Goal: Information Seeking & Learning: Learn about a topic

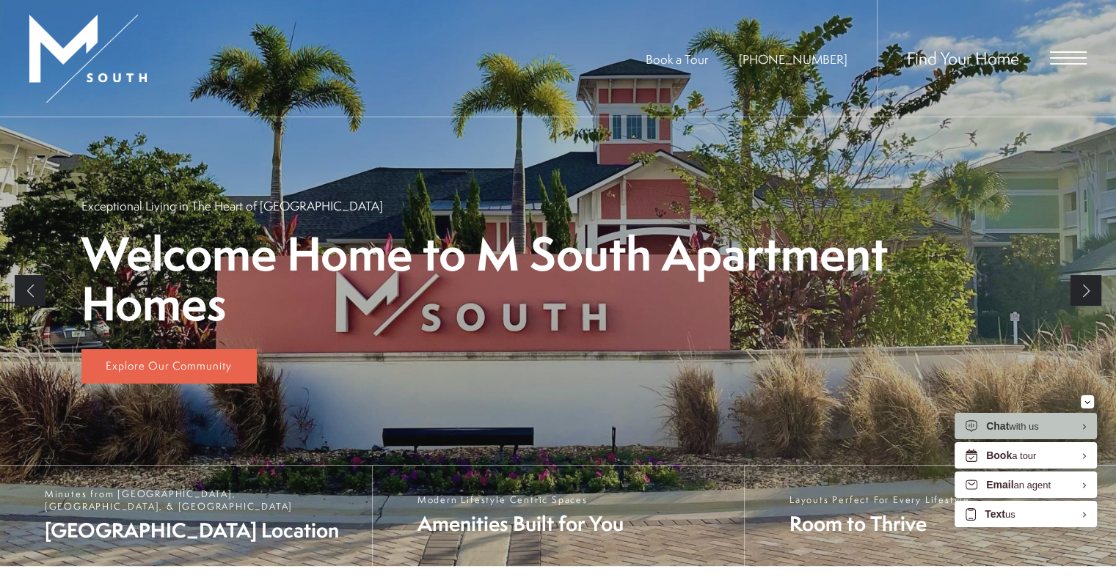
scroll to position [232, 0]
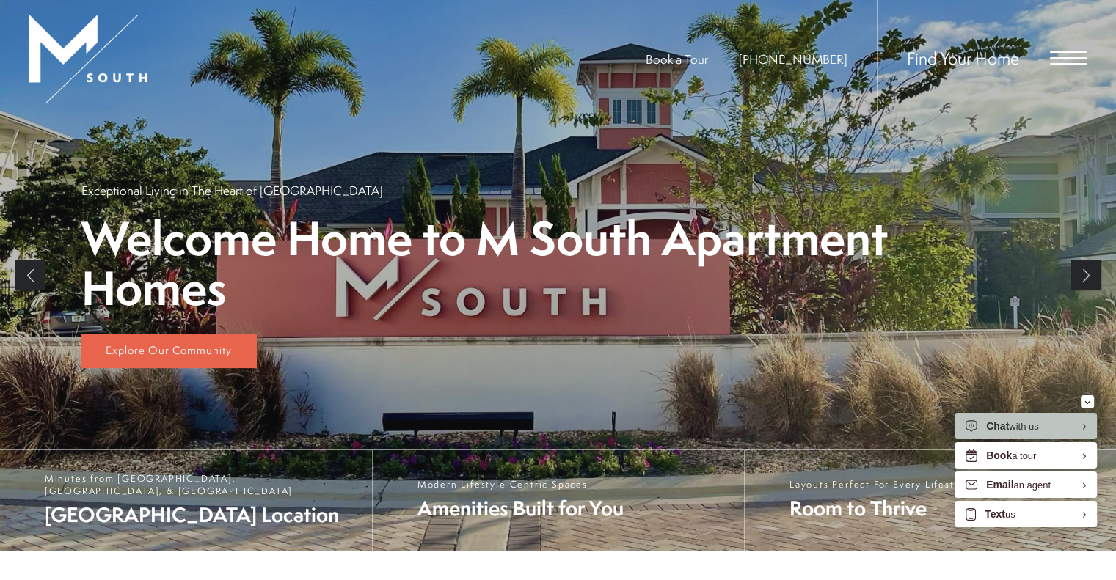
click at [1064, 60] on span "Open Menu" at bounding box center [1068, 57] width 37 height 13
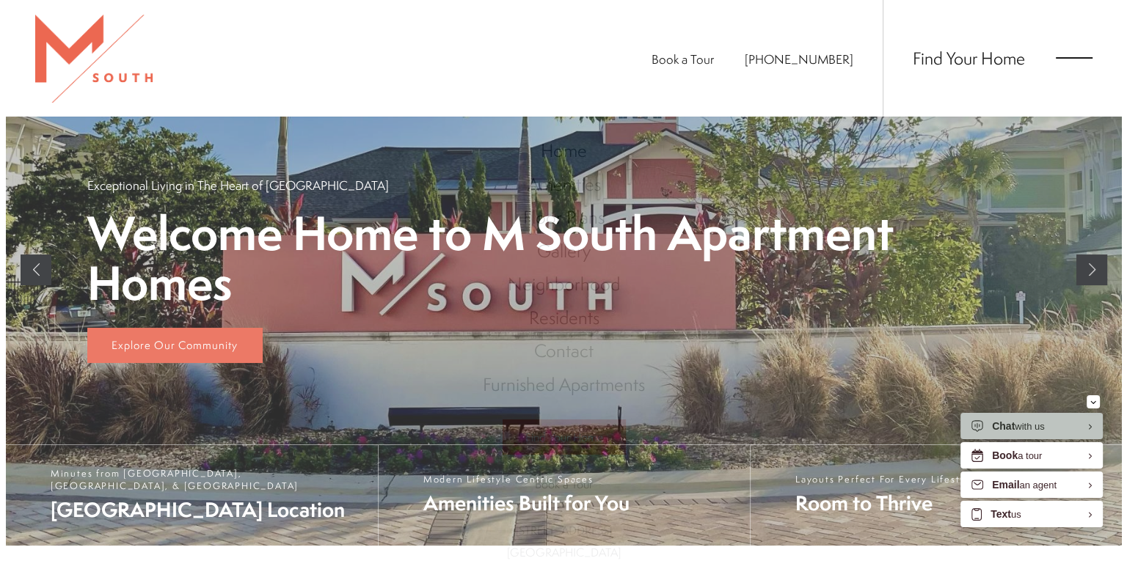
scroll to position [0, 0]
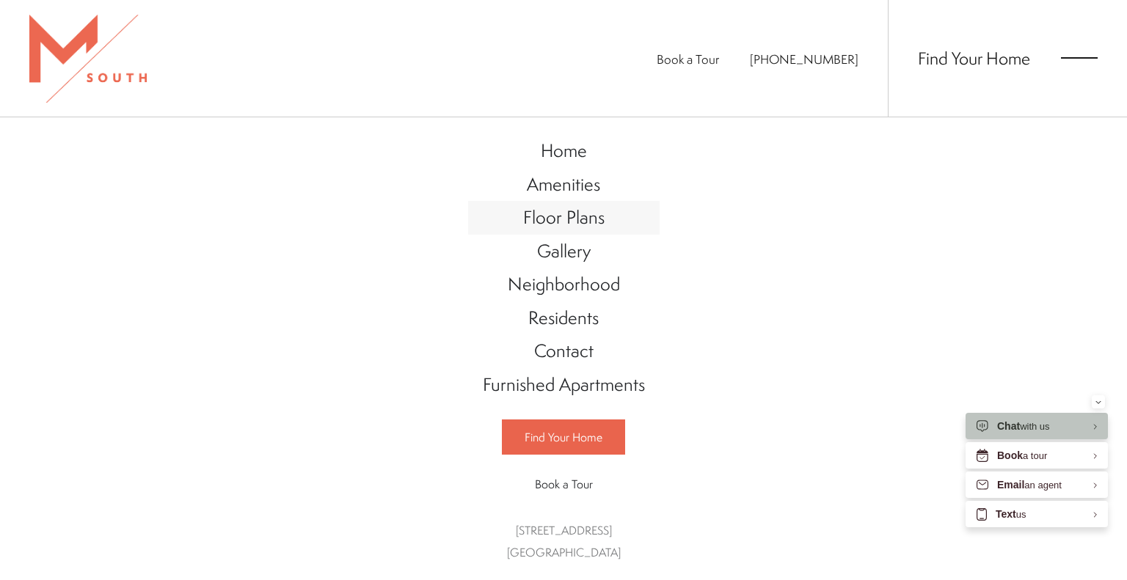
click at [581, 216] on span "Floor Plans" at bounding box center [563, 217] width 81 height 25
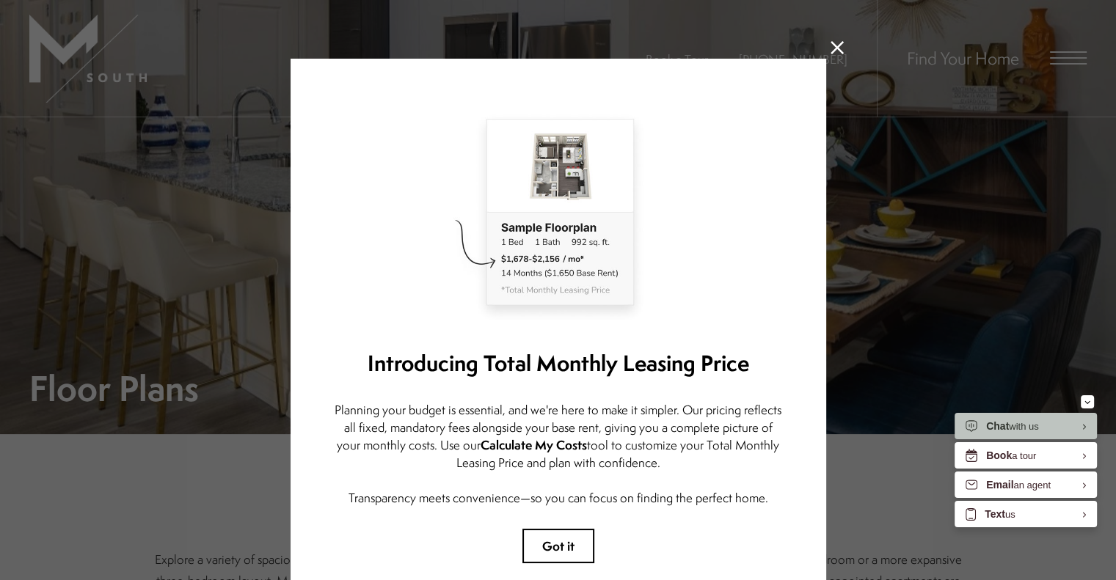
click at [830, 54] on icon at bounding box center [836, 47] width 13 height 13
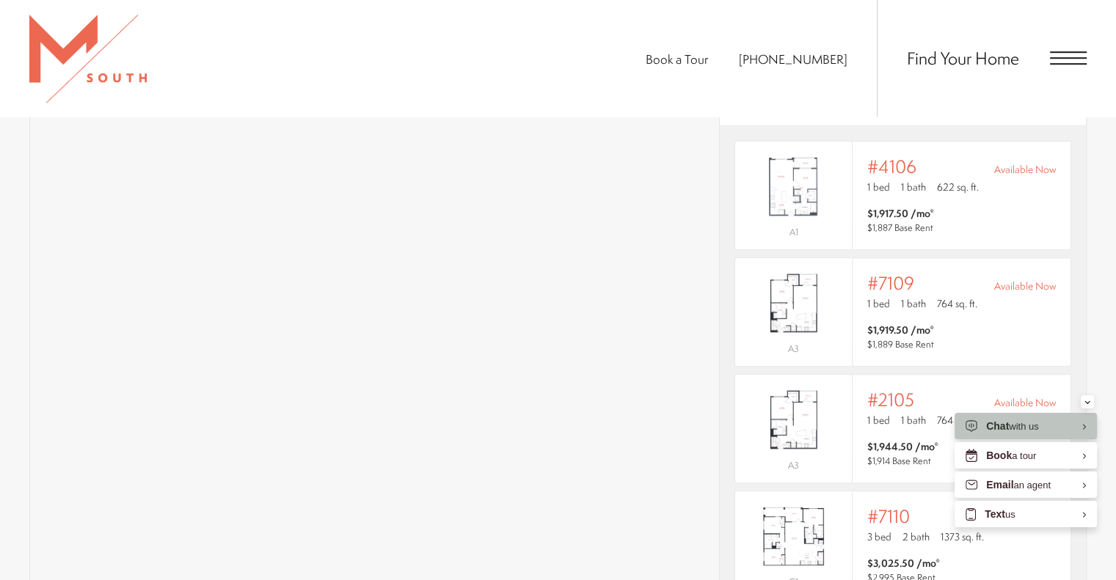
scroll to position [1079, 0]
click at [1100, 287] on section "Map Floor Plans Bedrooms 1 Bedroom 2 Bedroom 3 Bedroom" at bounding box center [558, 304] width 1116 height 777
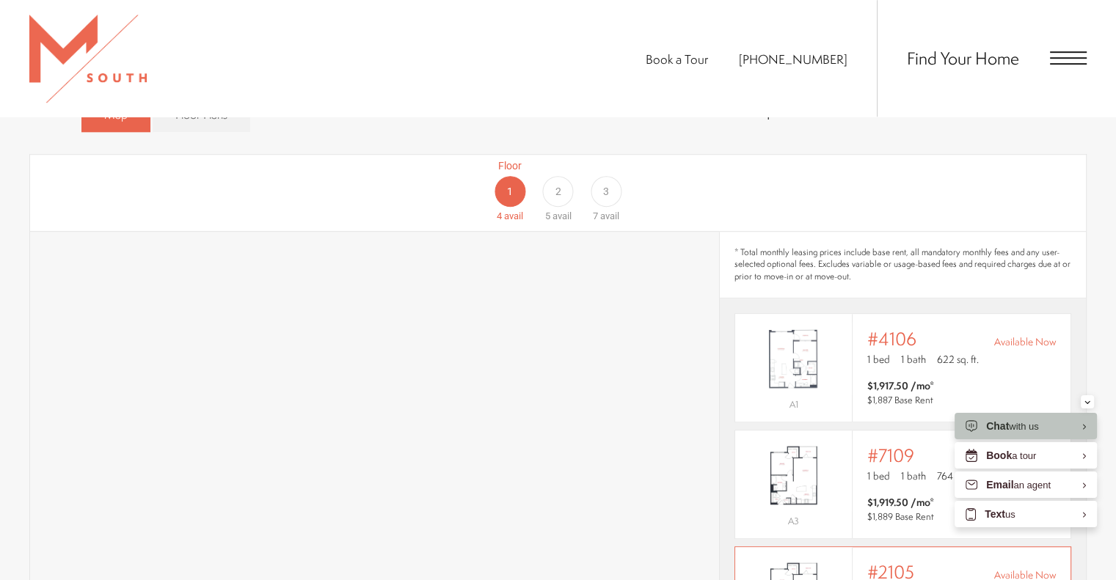
scroll to position [907, 0]
click at [562, 175] on div "2" at bounding box center [557, 190] width 31 height 31
click at [803, 182] on div "Floor 1 4 avail Floor 2 5 avail Floor 3 7 avail" at bounding box center [1013, 190] width 1055 height 65
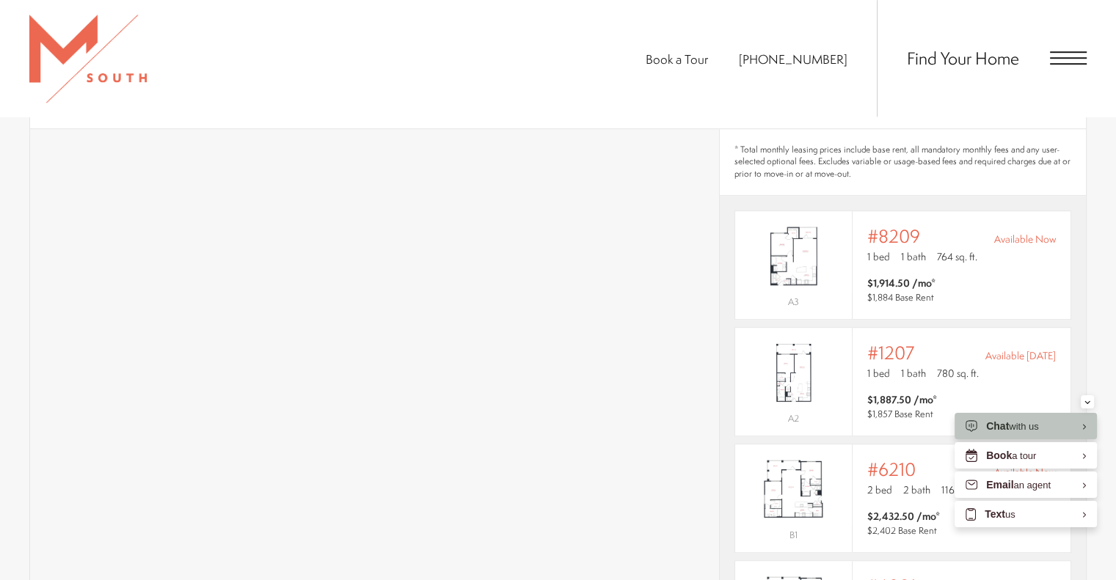
click at [1086, 281] on section "Map Floor Plans Bedrooms 1 Bedroom 2 Bedroom 3 Bedroom" at bounding box center [558, 375] width 1116 height 777
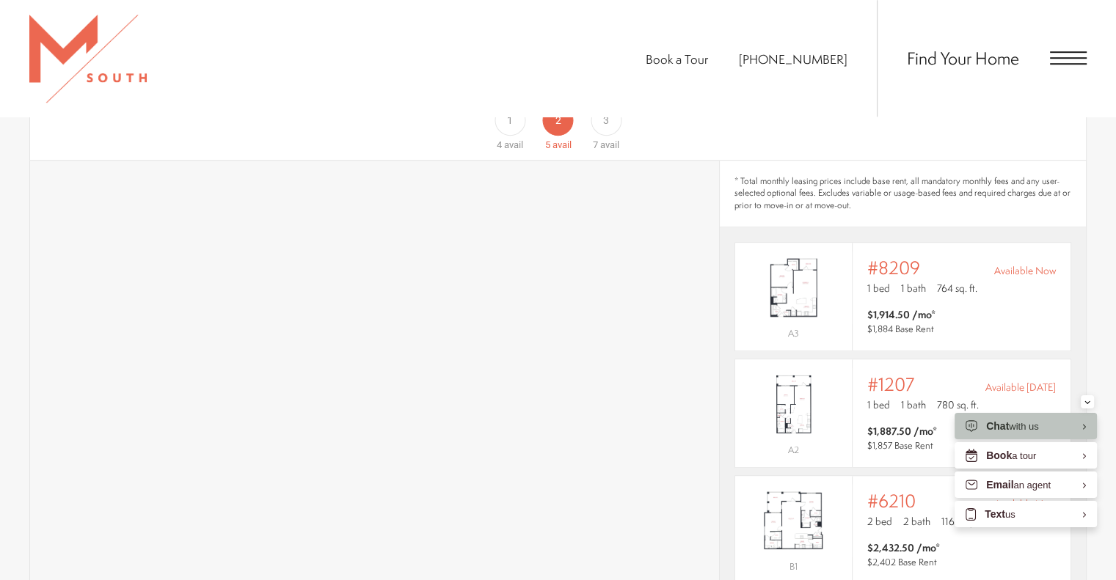
scroll to position [795, 0]
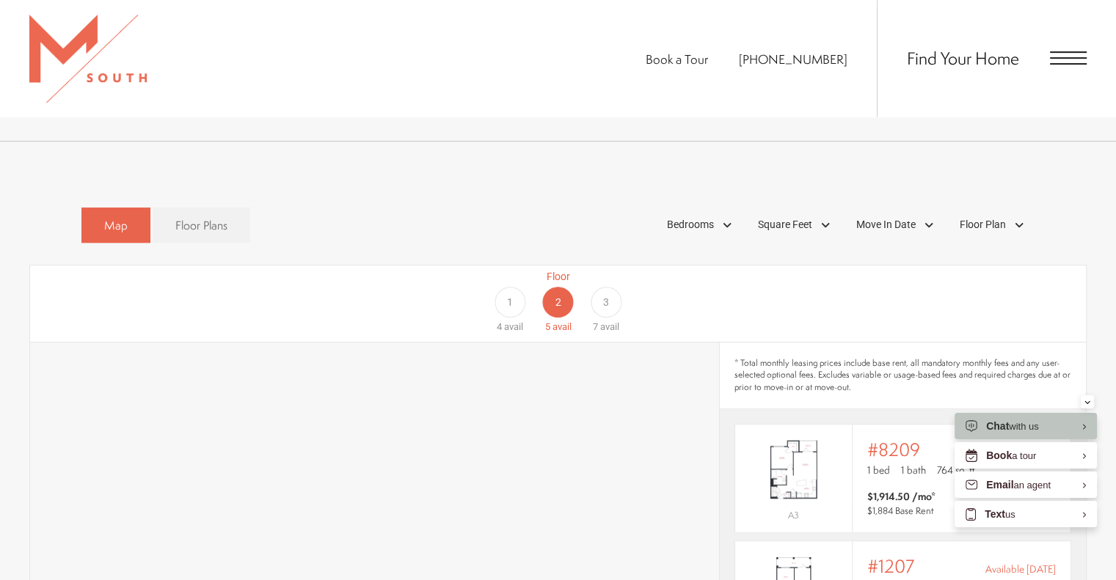
click at [604, 295] on span "3" at bounding box center [606, 302] width 6 height 15
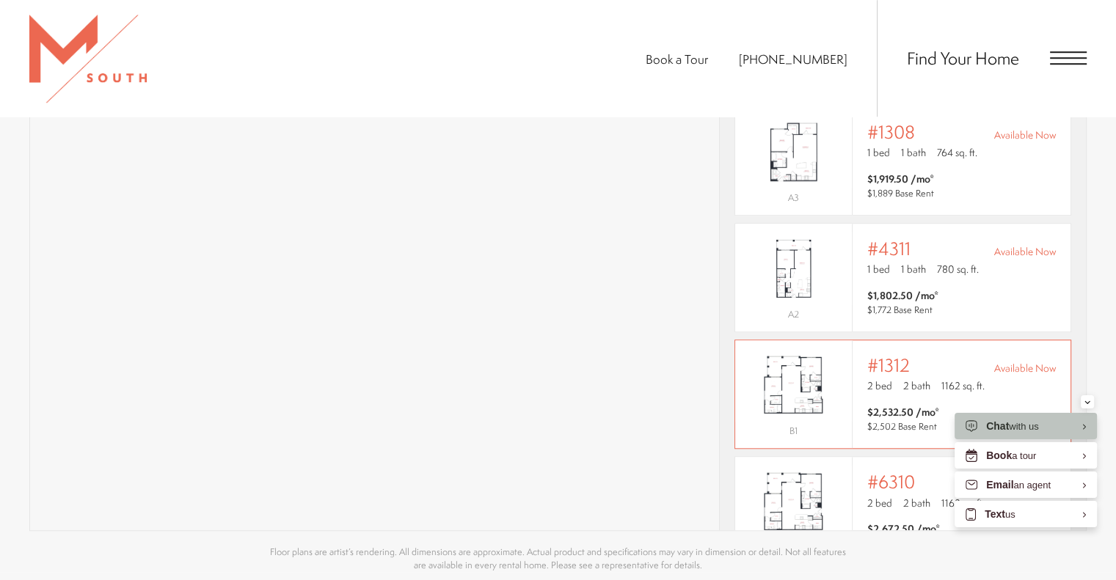
scroll to position [322, 0]
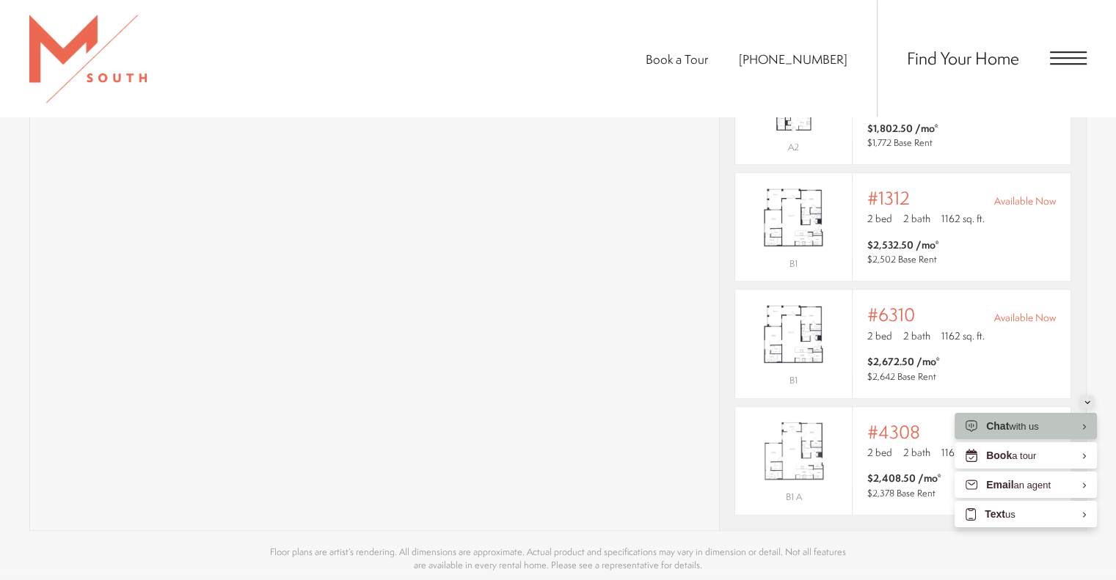
click at [1083, 400] on button "Minimize" at bounding box center [1086, 401] width 13 height 13
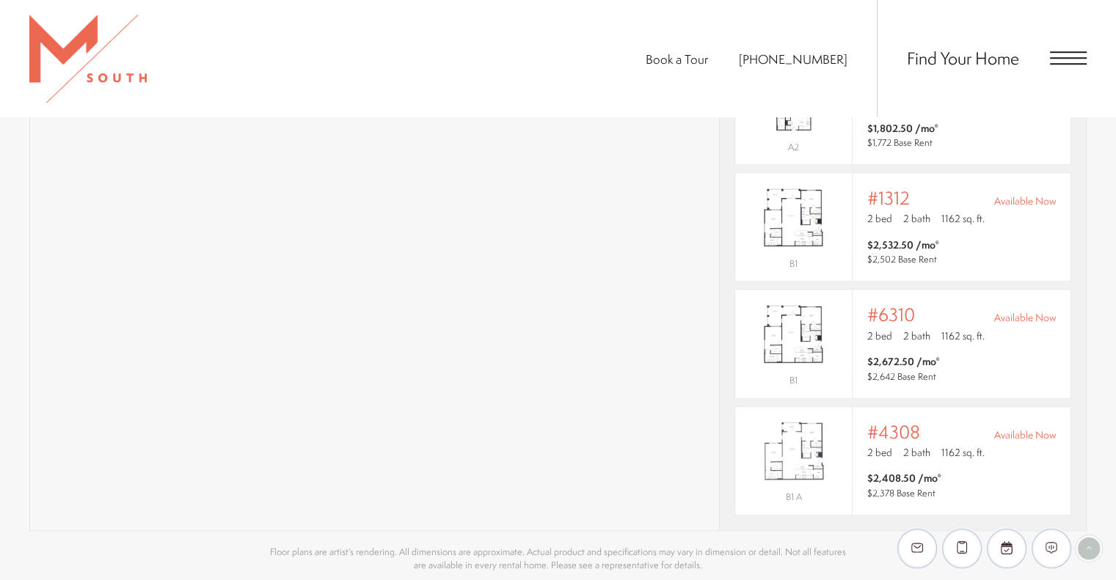
click at [1097, 389] on section "Map Floor Plans Bedrooms 1 Bedroom 2 Bedroom 3 Bedroom" at bounding box center [558, 183] width 1116 height 777
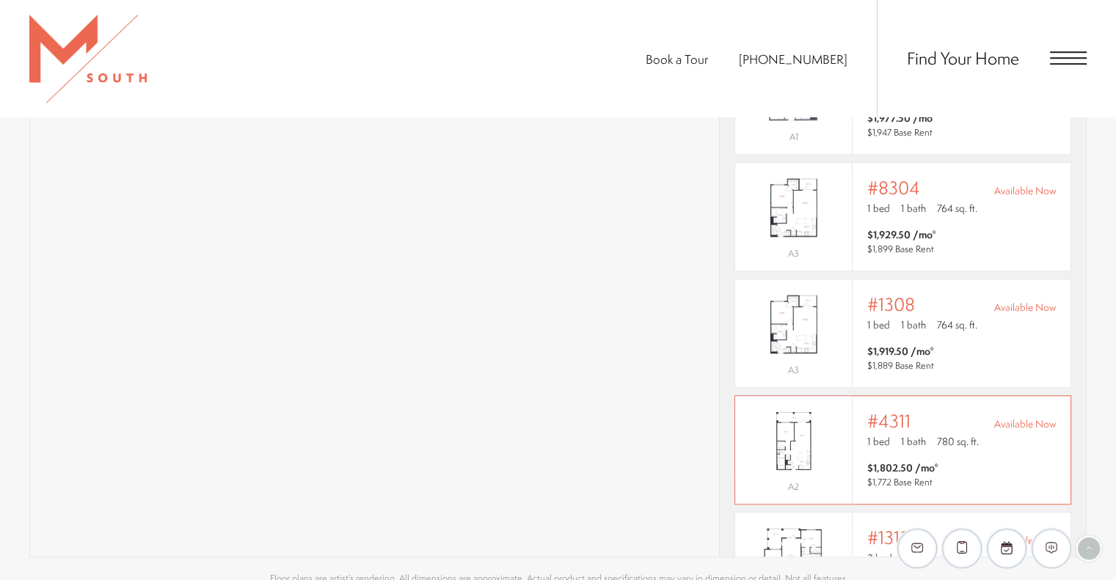
scroll to position [47, 0]
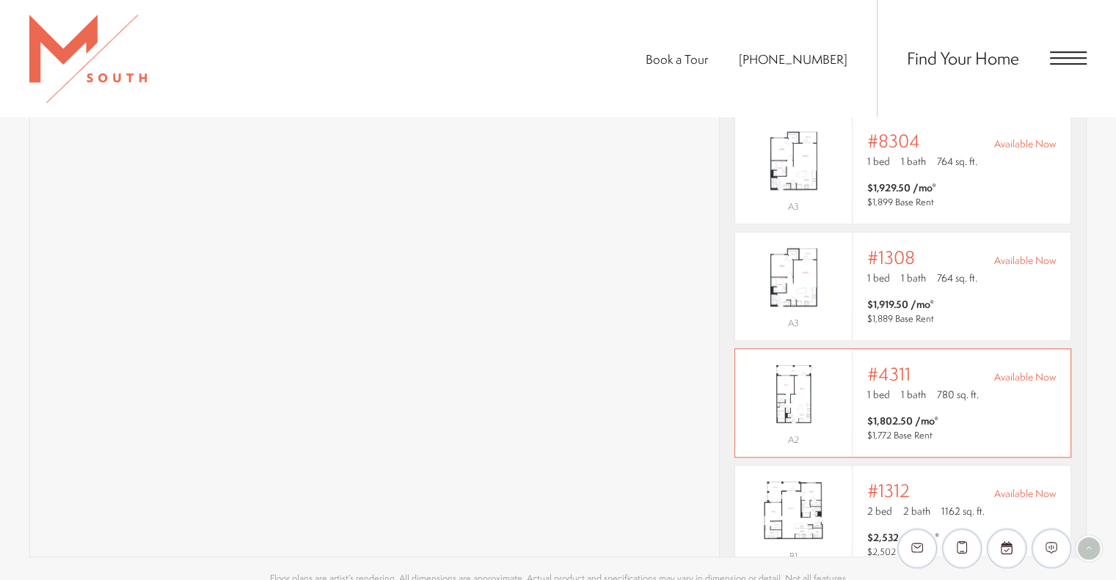
click at [1018, 414] on span "$1,802.50 /mo* $1,772 Base Rent" at bounding box center [961, 428] width 188 height 29
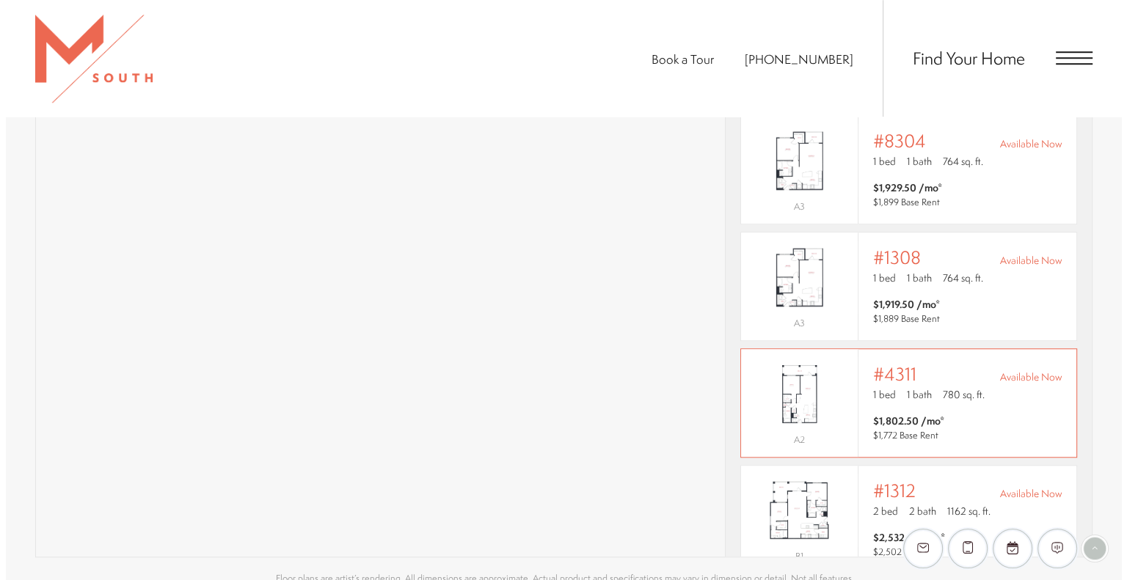
scroll to position [0, 0]
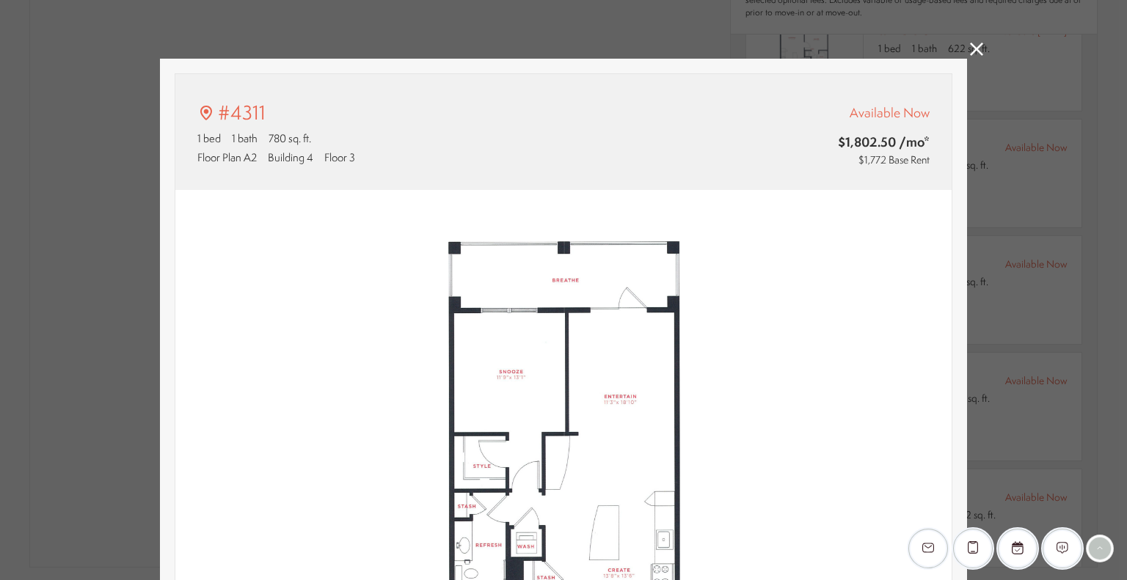
type input "**********"
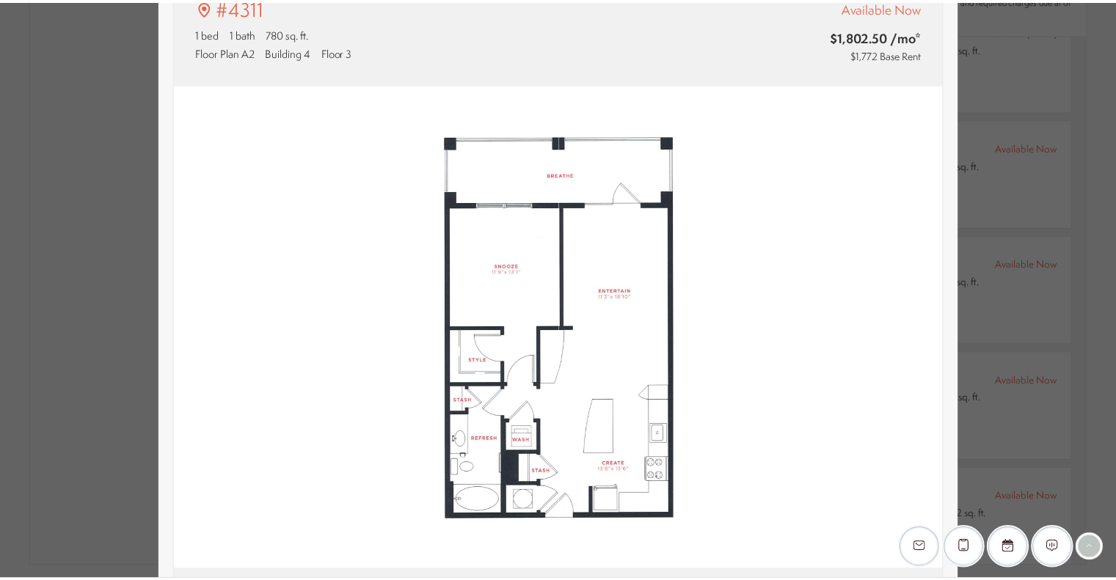
scroll to position [1173, 0]
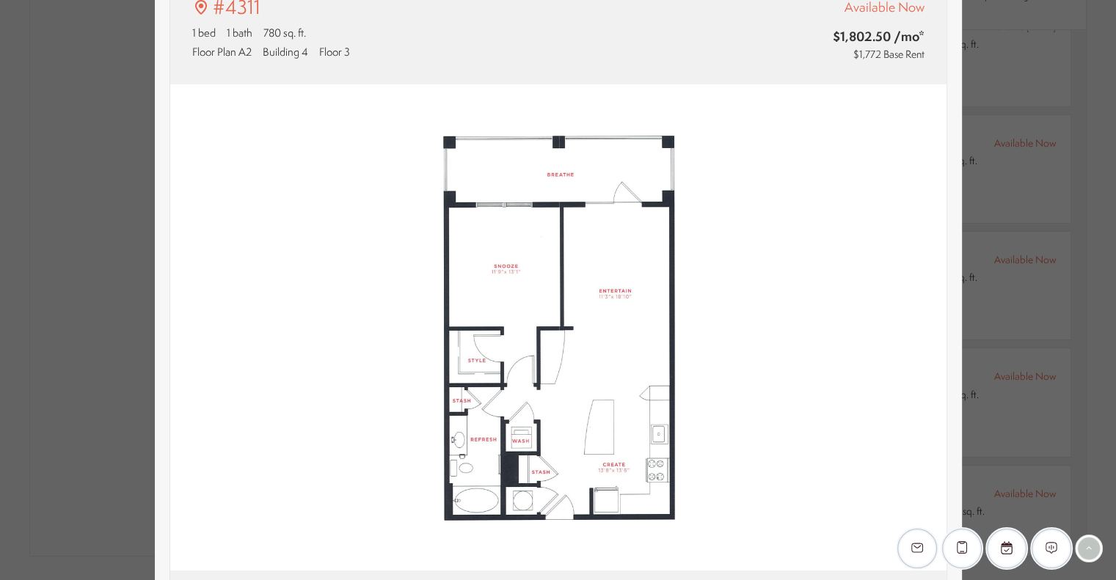
click at [1068, 120] on div "#4311 1 bed 1 bath 780 sq. ft. Floor Plan A2 Building 4 Floor 3 Available Now $…" at bounding box center [558, 290] width 1116 height 580
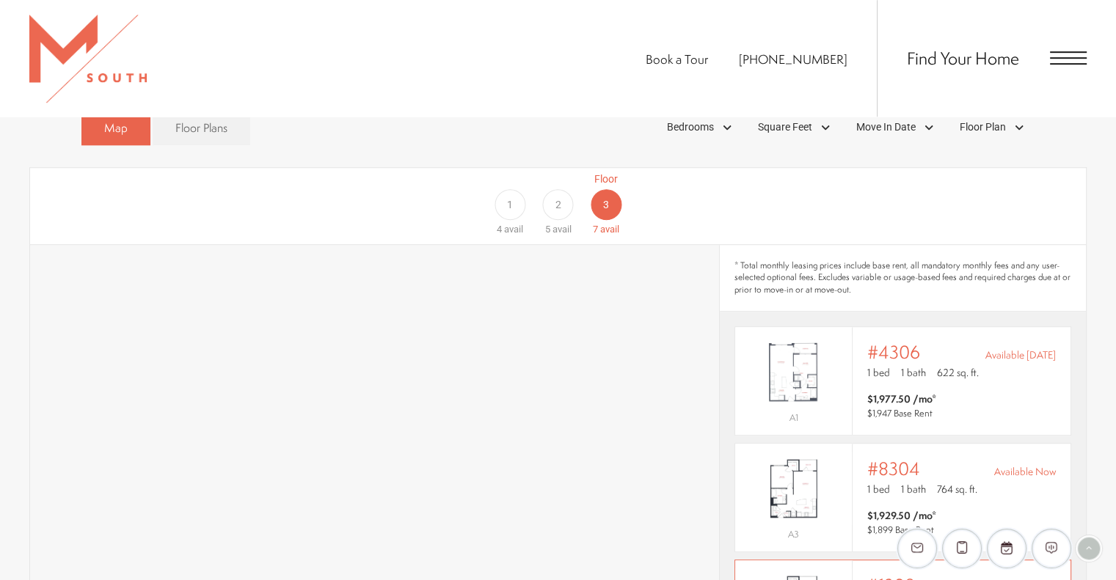
scroll to position [871, 0]
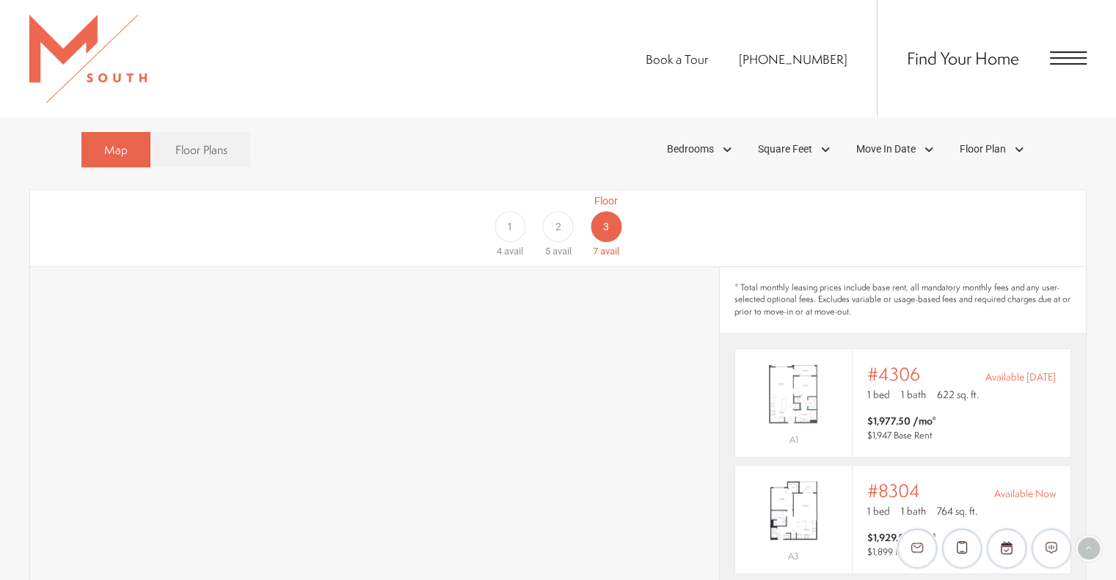
click at [759, 230] on div "Floor 1 4 avail Floor 2 5 avail Floor 3 7 avail" at bounding box center [1013, 226] width 1055 height 65
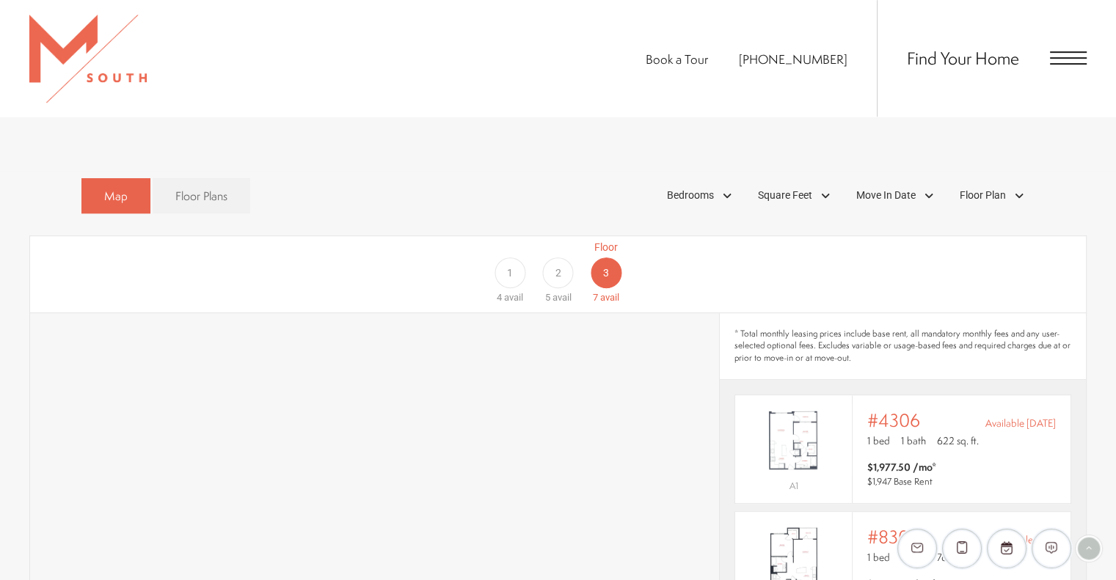
scroll to position [824, 0]
click at [557, 263] on div "2" at bounding box center [557, 273] width 31 height 31
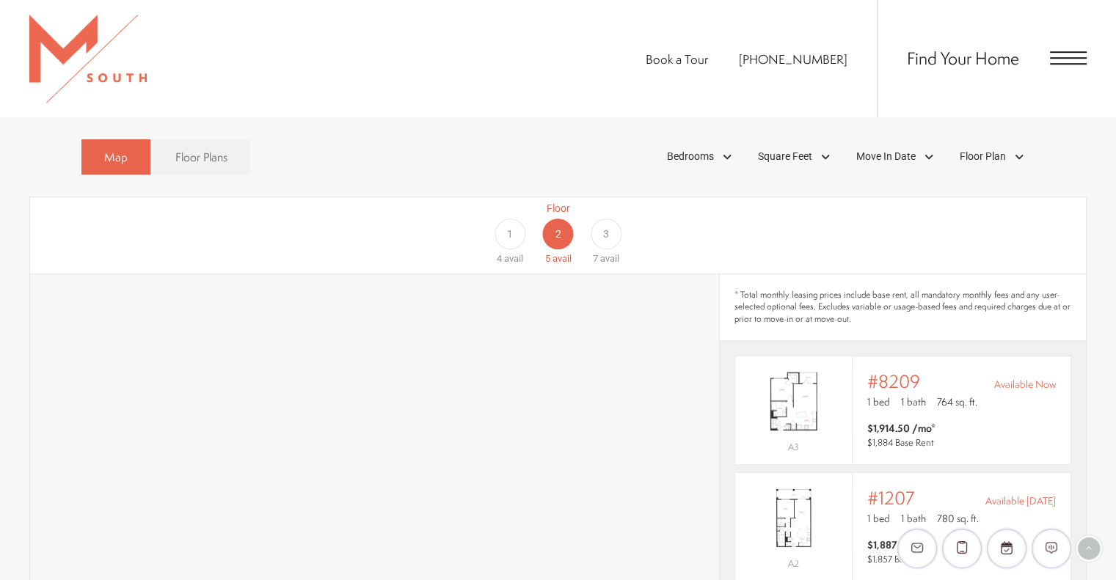
scroll to position [865, 0]
click at [513, 217] on div "1" at bounding box center [509, 232] width 31 height 31
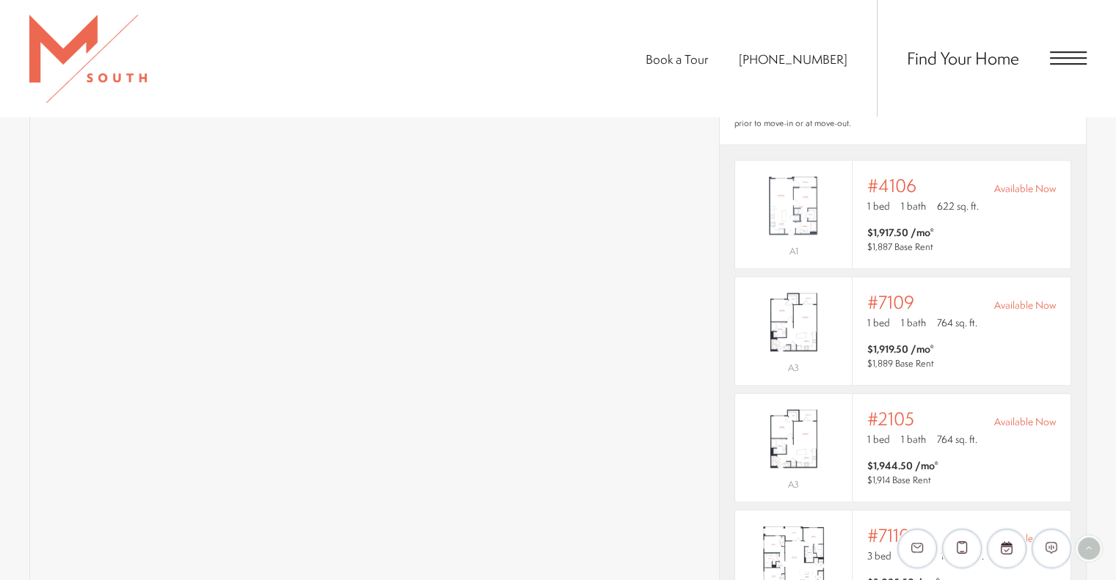
scroll to position [1062, 0]
click at [1100, 298] on section "Map Floor Plans Bedrooms 1 Bedroom 2 Bedroom 3 Bedroom" at bounding box center [558, 321] width 1116 height 777
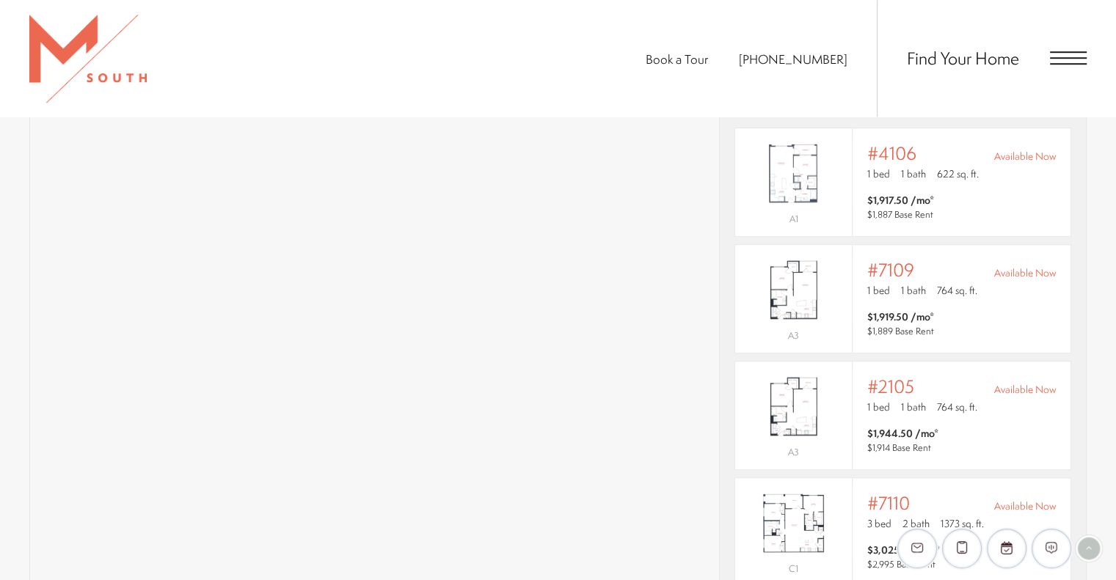
scroll to position [1089, 0]
click at [948, 285] on span "764 sq. ft." at bounding box center [957, 292] width 40 height 15
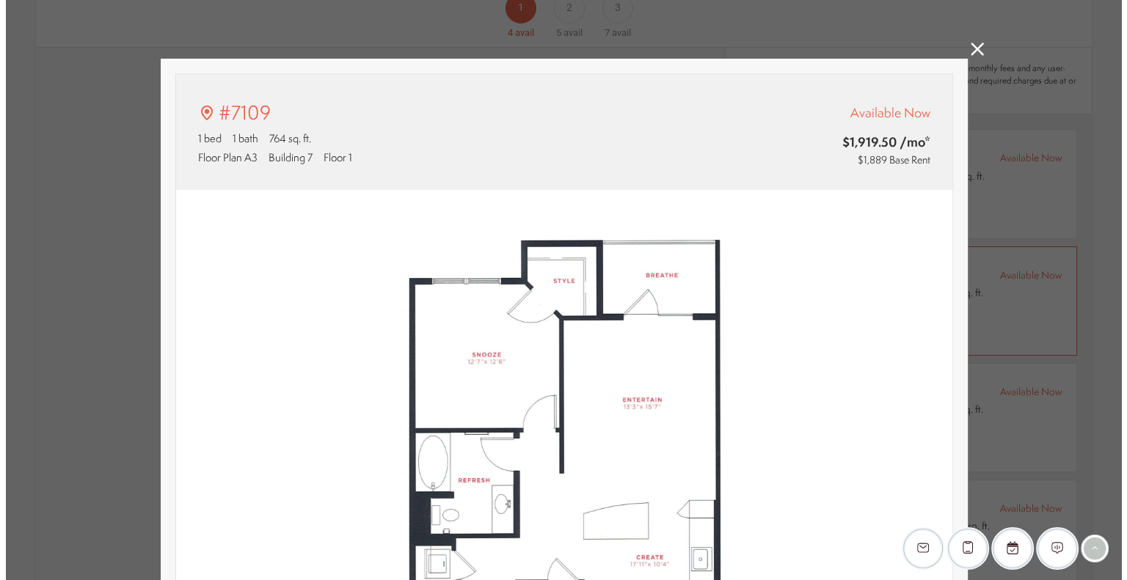
scroll to position [0, 0]
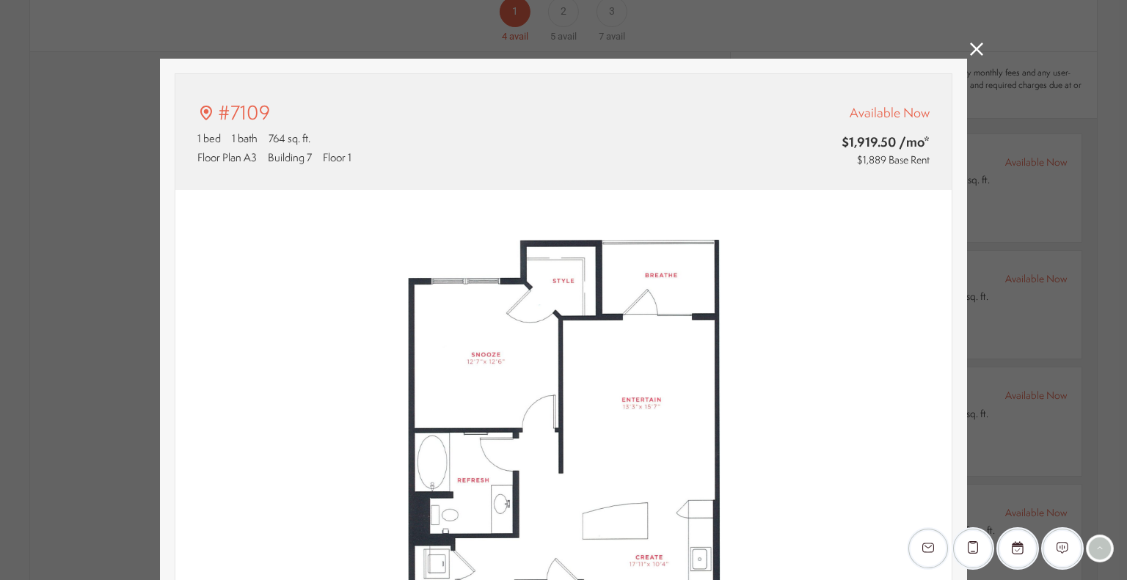
click at [1011, 263] on div "#7109 1 bed 1 bath 764 sq. ft. Floor Plan A3 Building 7 Floor 1 Available Now $…" at bounding box center [563, 290] width 1127 height 580
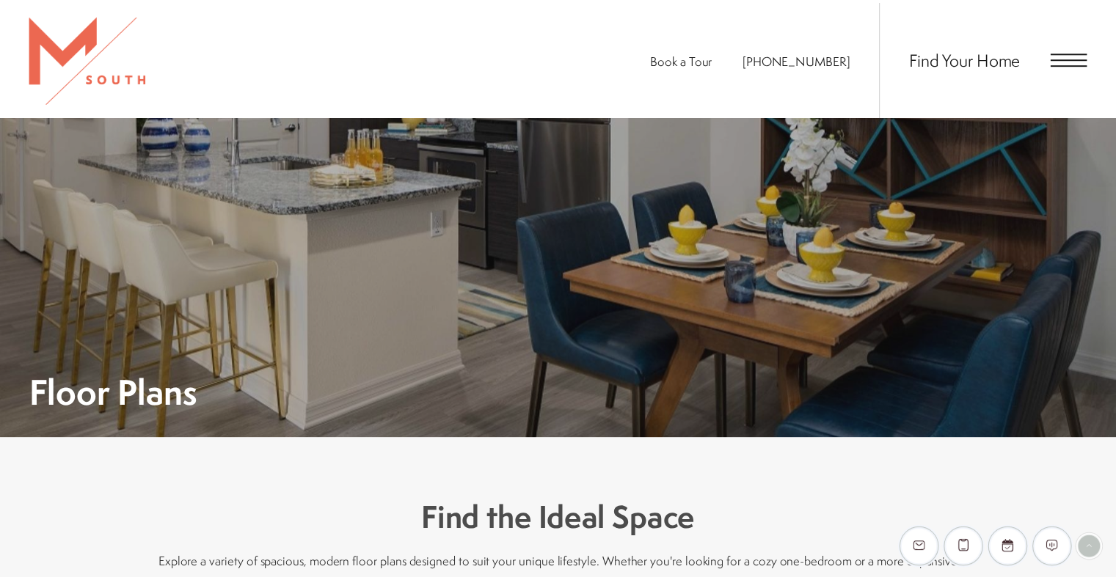
scroll to position [1089, 0]
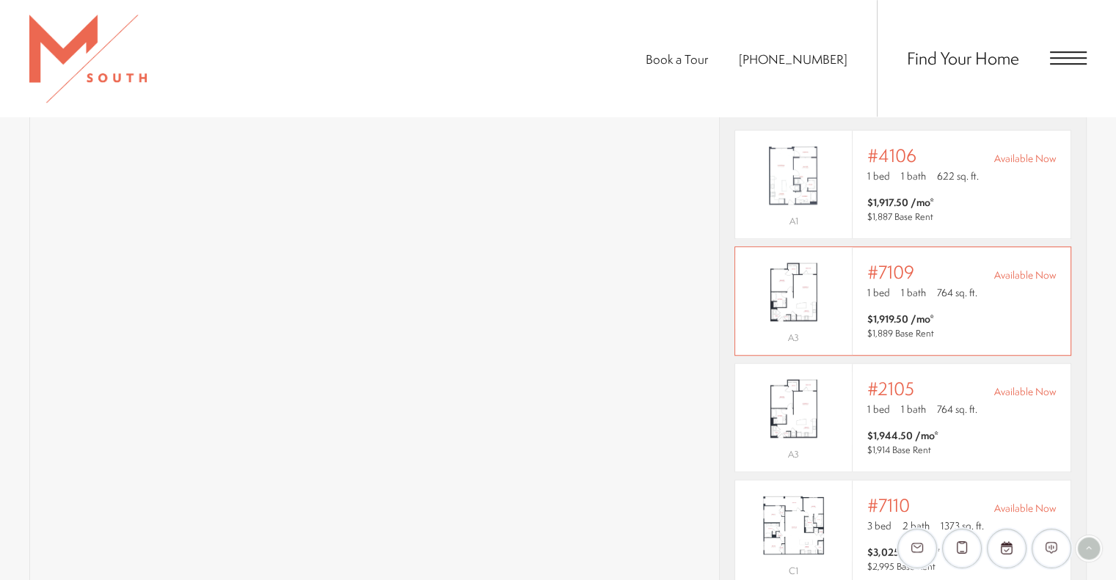
click at [813, 264] on img "View #7109" at bounding box center [793, 291] width 117 height 73
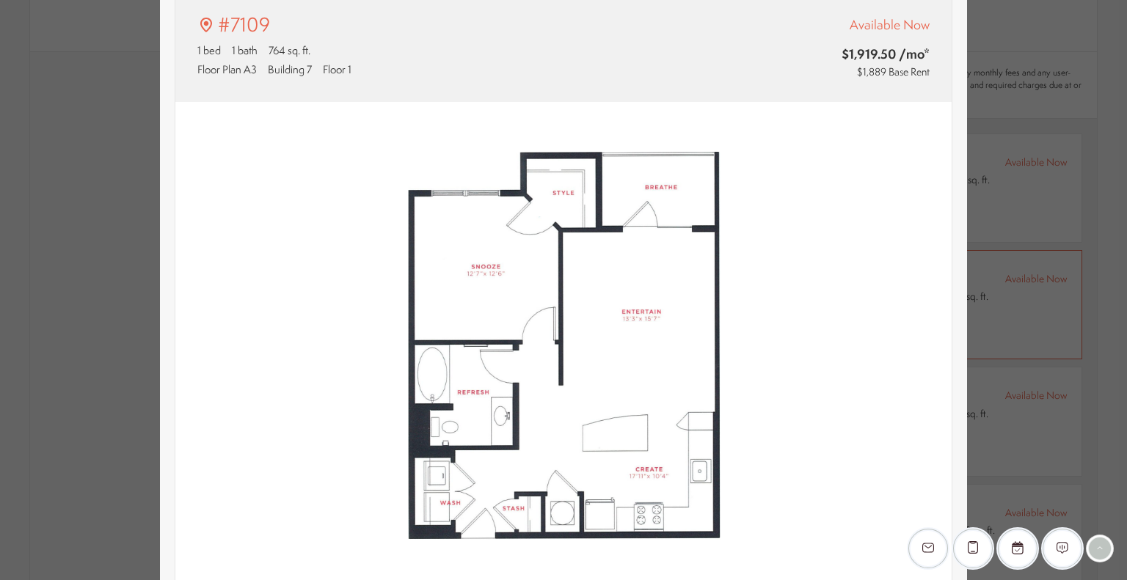
scroll to position [88, 0]
click at [1036, 134] on div "#7109 1 bed 1 bath 764 sq. ft. Floor Plan A3 Building 7 Floor 1 Available Now $…" at bounding box center [563, 290] width 1127 height 580
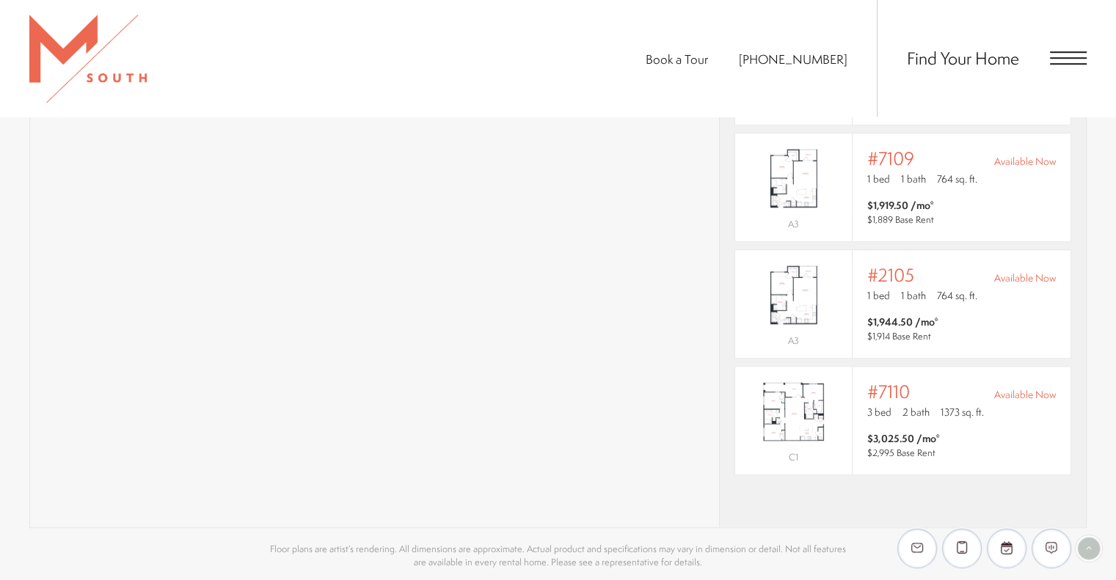
scroll to position [1194, 0]
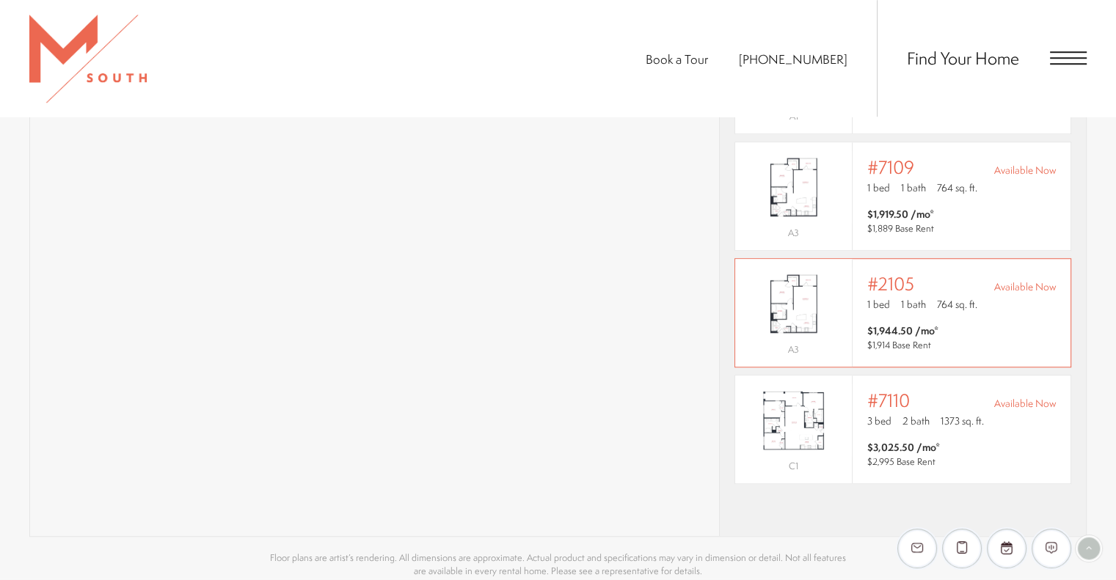
click at [1011, 330] on div "Outside price filter range #2105 Available Now 1 bed 1 bath 764 sq. ft. $1,944.…" at bounding box center [961, 313] width 218 height 108
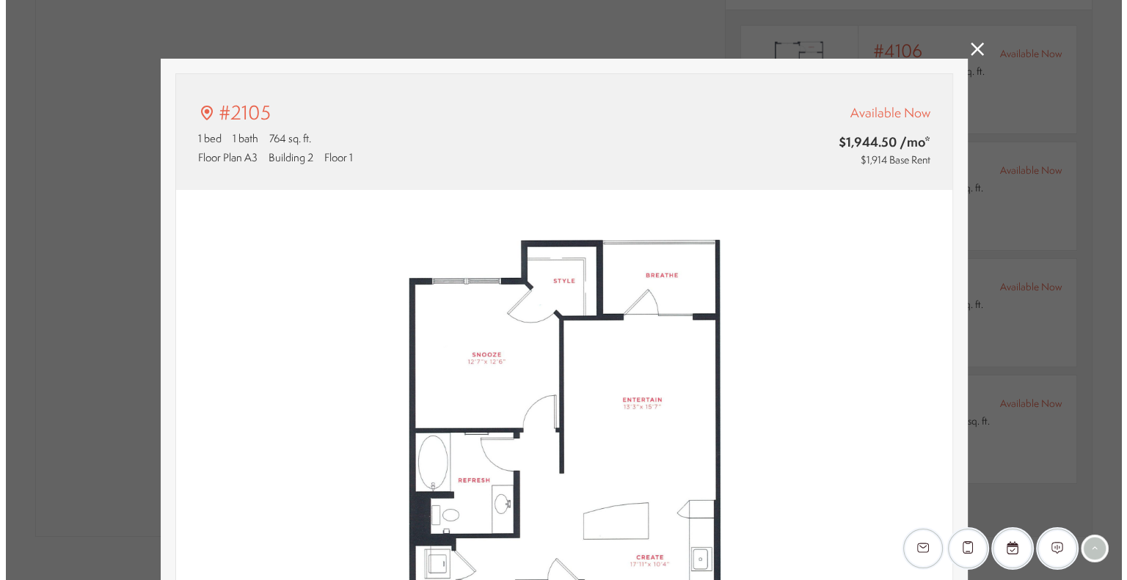
scroll to position [0, 0]
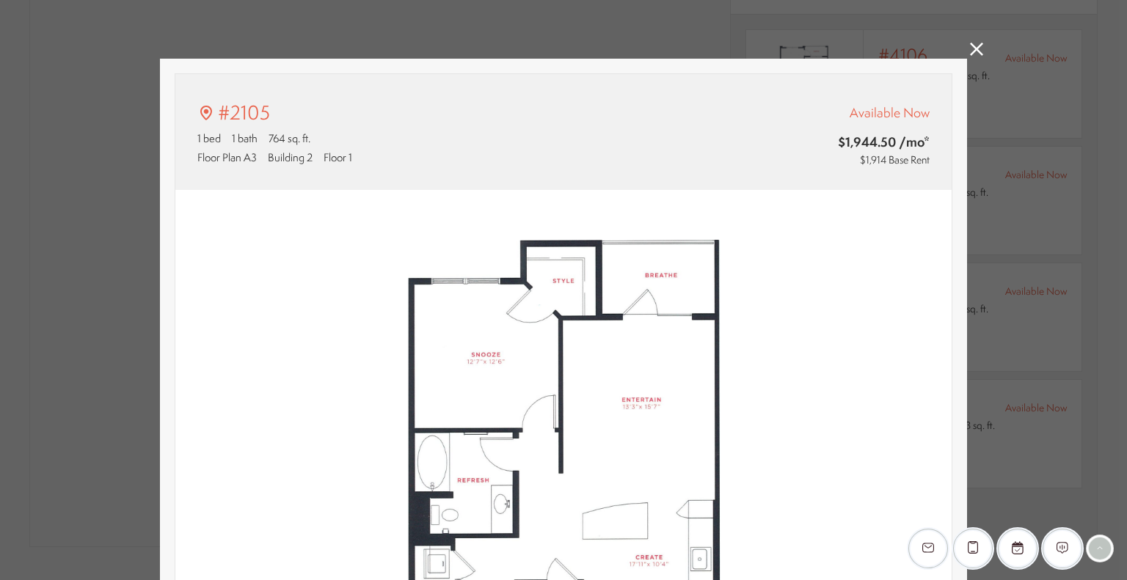
type input "**********"
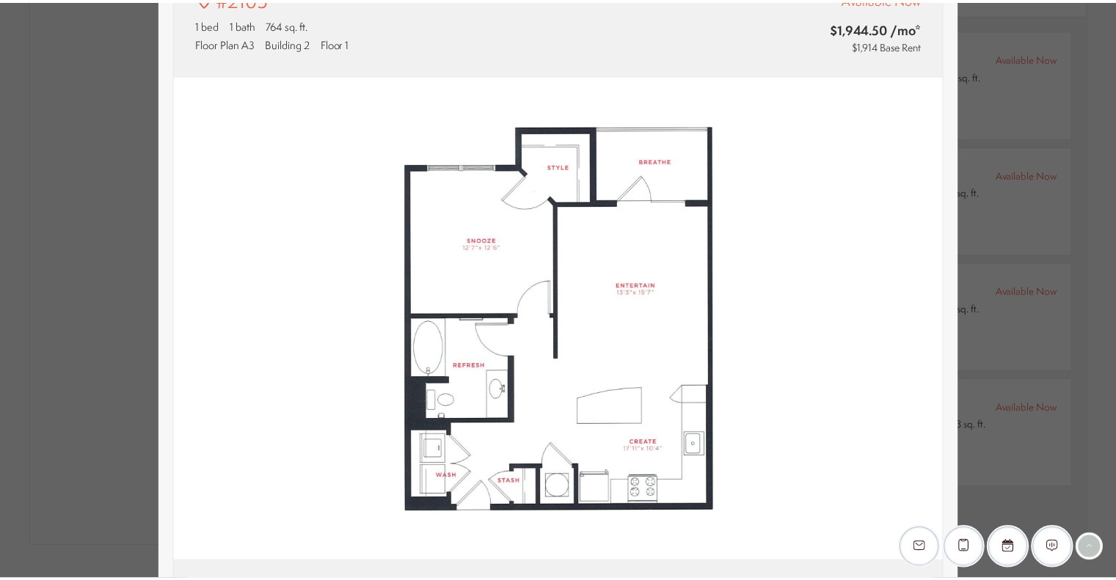
scroll to position [1194, 0]
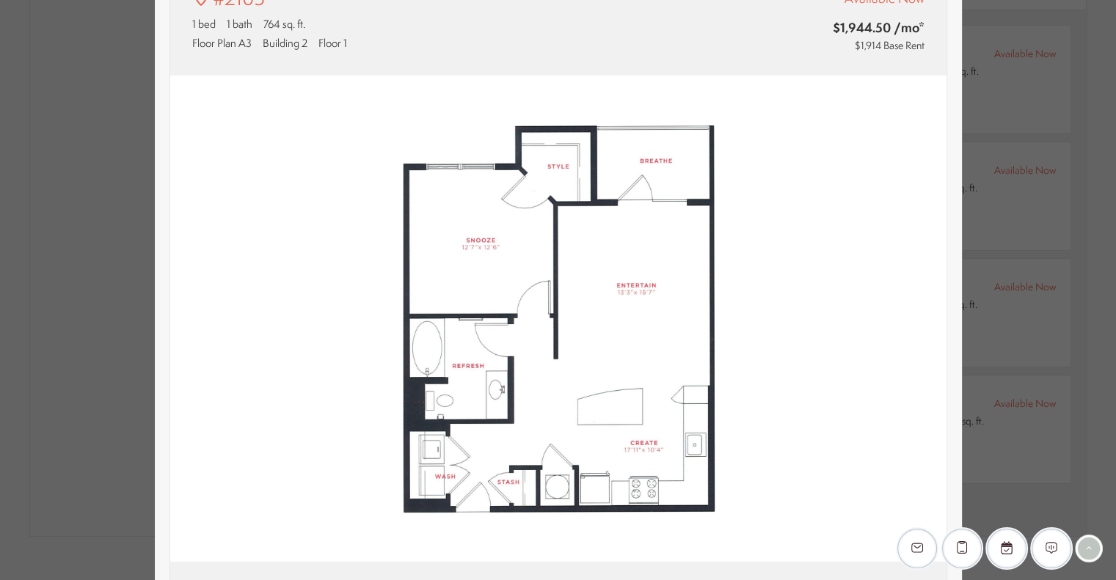
click at [1102, 140] on div "#2105 1 bed 1 bath 764 sq. ft. Floor Plan A3 Building 2 Floor 1 Available Now $…" at bounding box center [558, 290] width 1116 height 580
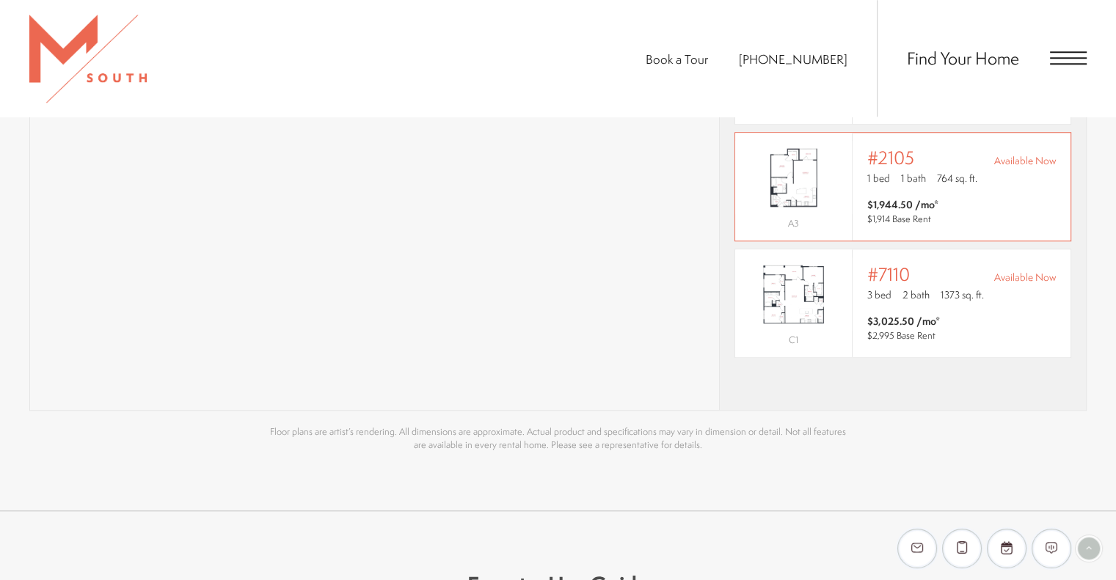
scroll to position [1322, 0]
click at [992, 287] on div "Outside price filter range #7110 Available Now 3 bed 2 bath 1373 sq. ft. $3,025…" at bounding box center [961, 301] width 188 height 78
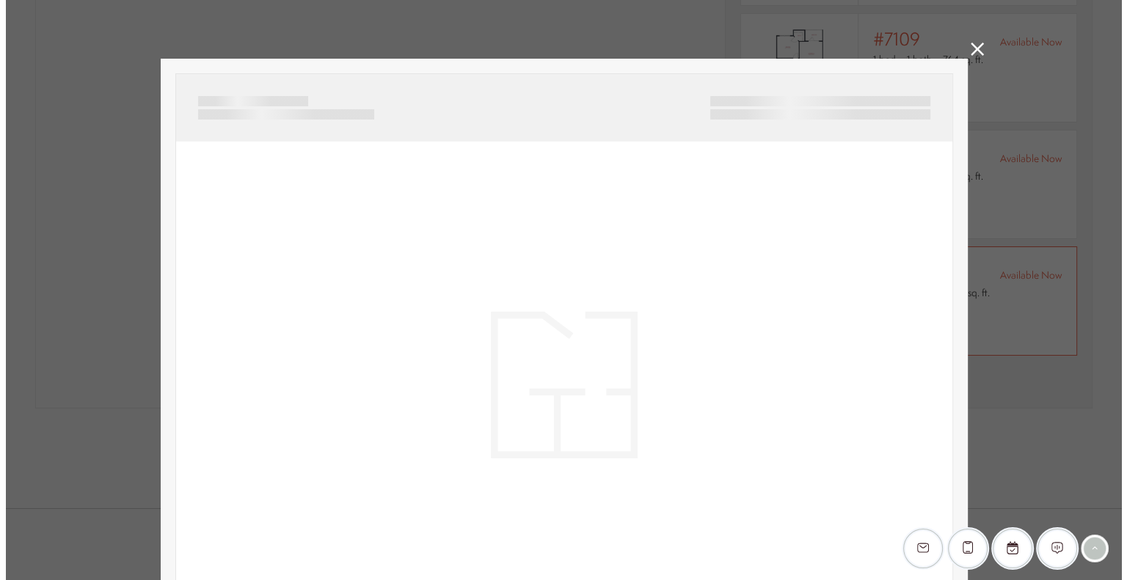
scroll to position [0, 0]
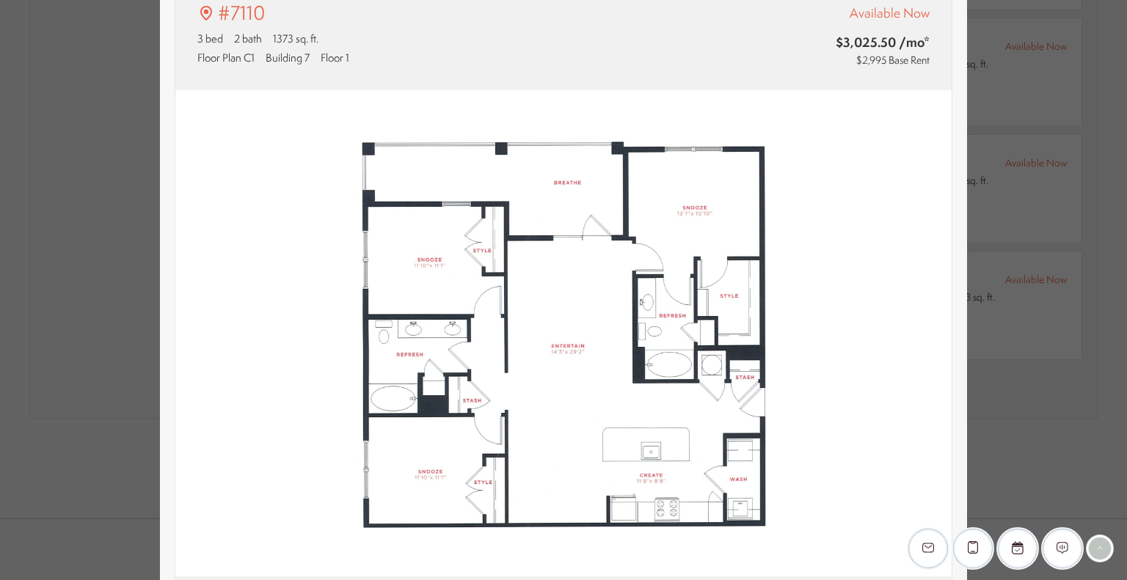
type input "**********"
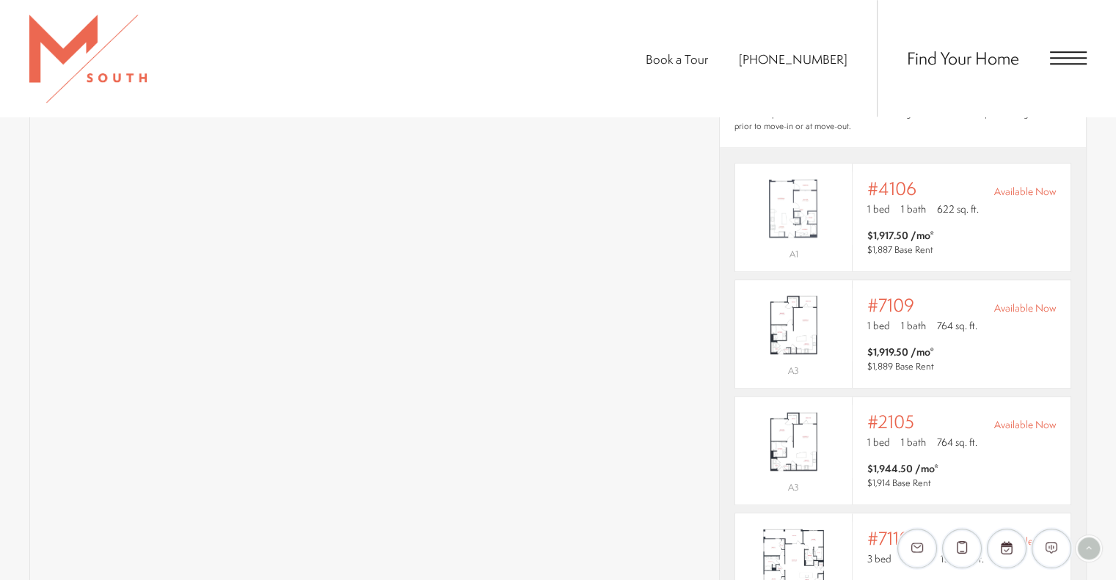
scroll to position [1073, 0]
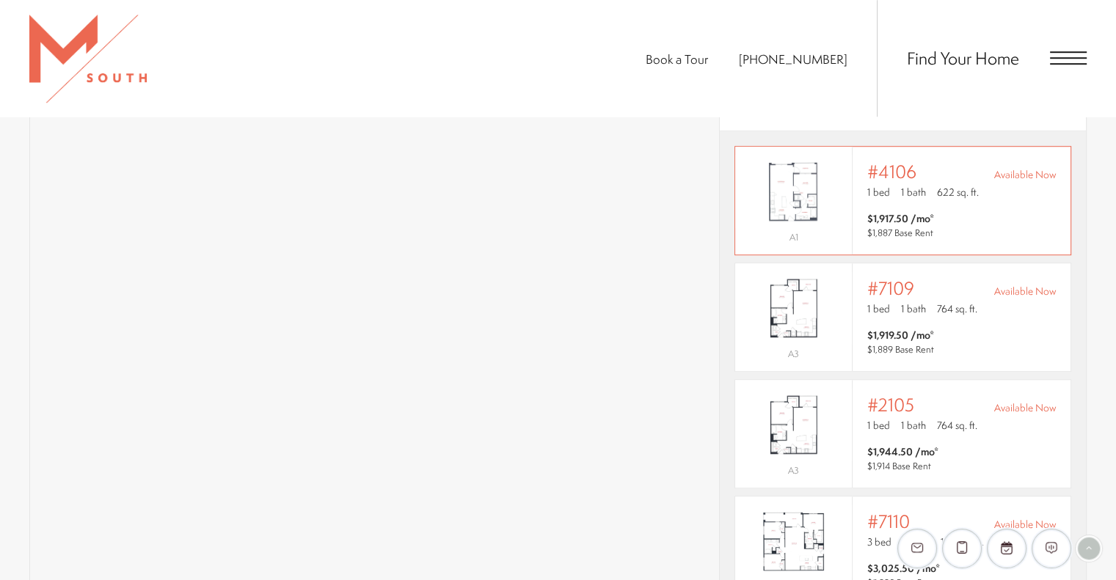
click at [1025, 167] on span "Available Now" at bounding box center [1025, 174] width 62 height 15
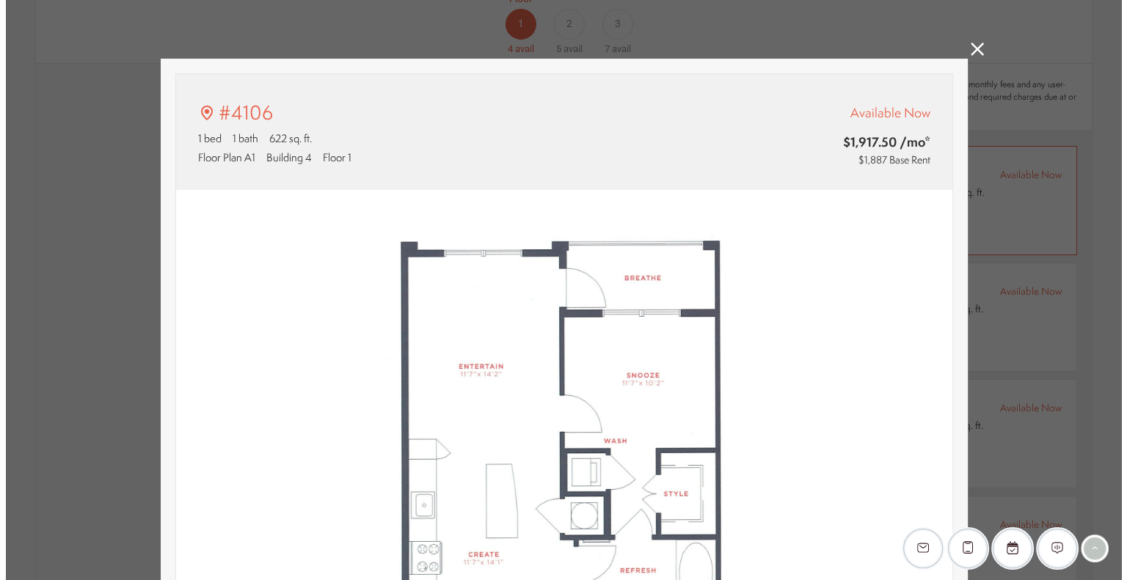
scroll to position [0, 0]
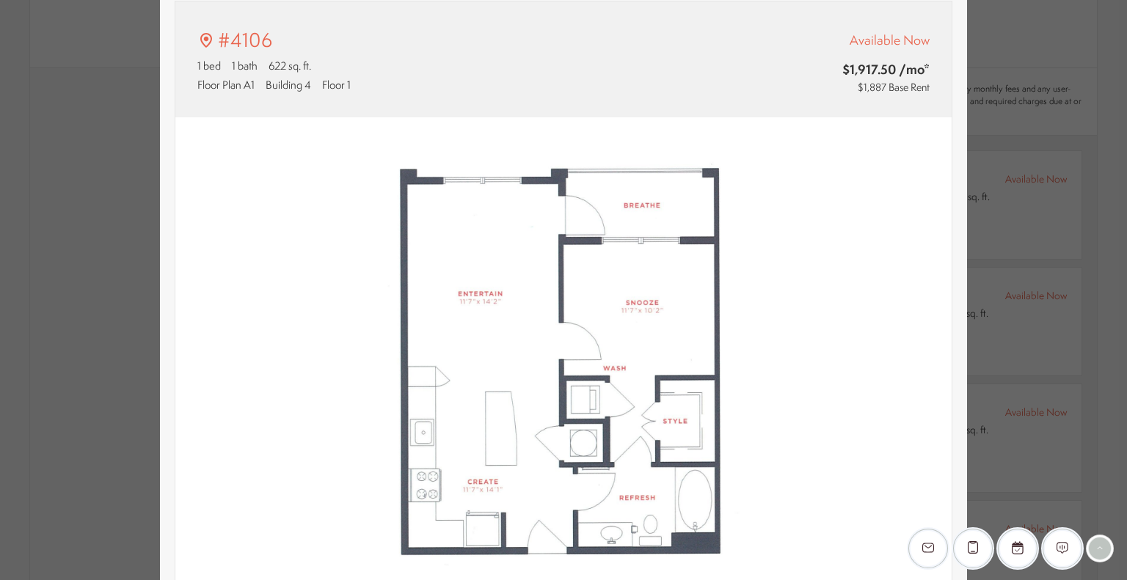
type input "**********"
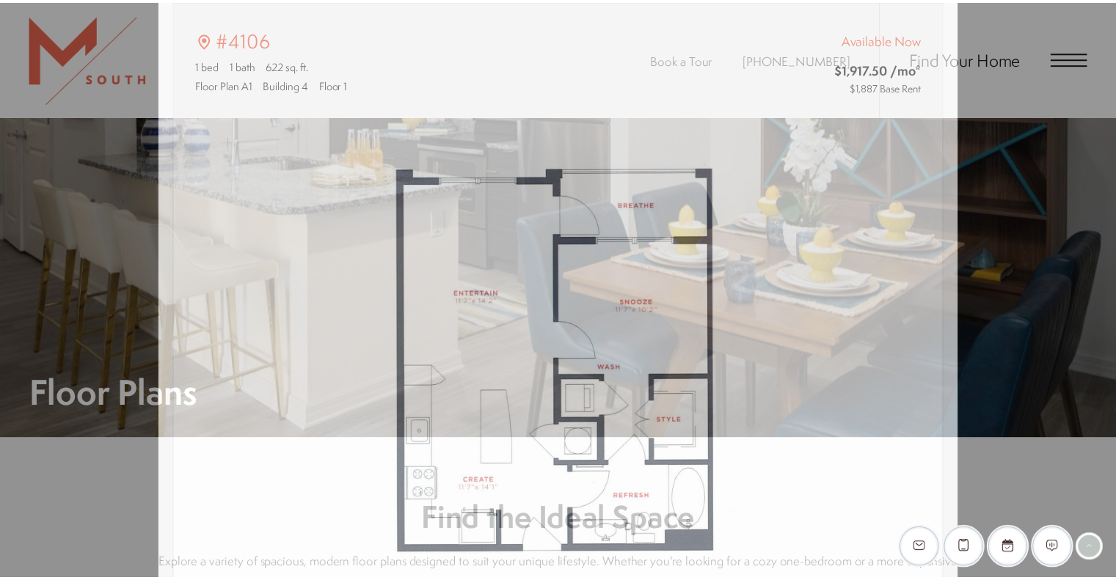
scroll to position [1073, 0]
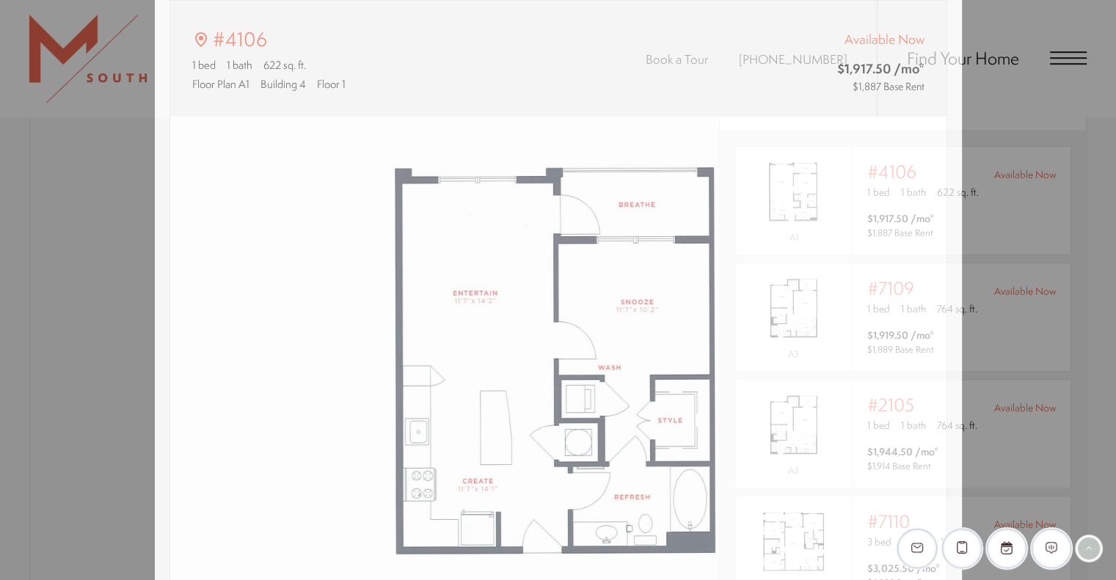
click at [1055, 201] on div "#4106 1 bed 1 bath 622 sq. ft. Floor Plan A1 Building 4 Floor 1 Available Now $…" at bounding box center [558, 290] width 1116 height 580
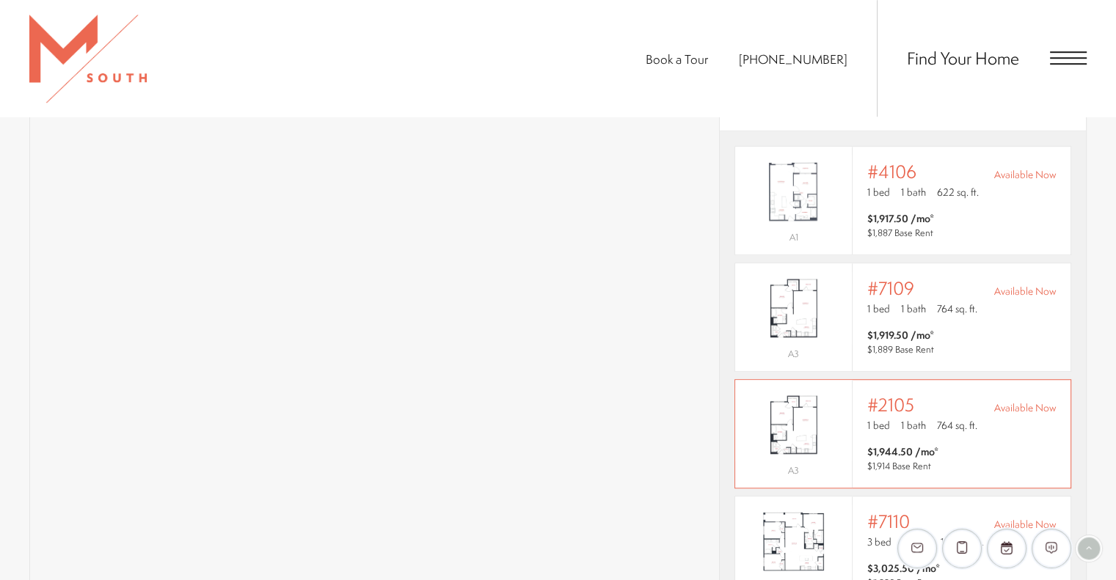
click at [986, 413] on div "Outside price filter range #2105 Available Now 1 bed 1 bath 764 sq. ft. $1,944.…" at bounding box center [961, 434] width 188 height 78
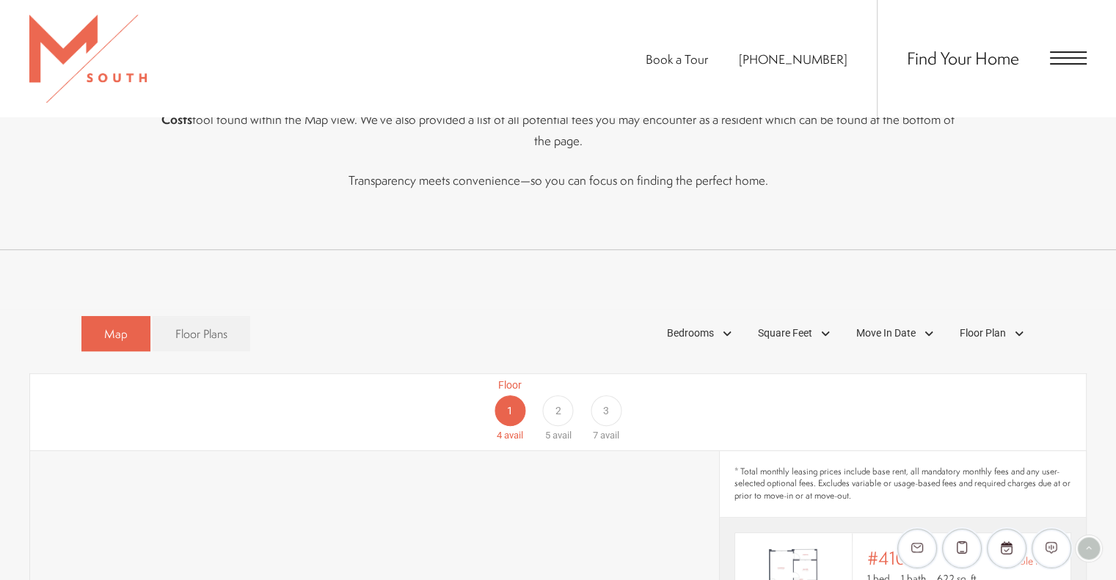
scroll to position [711, 0]
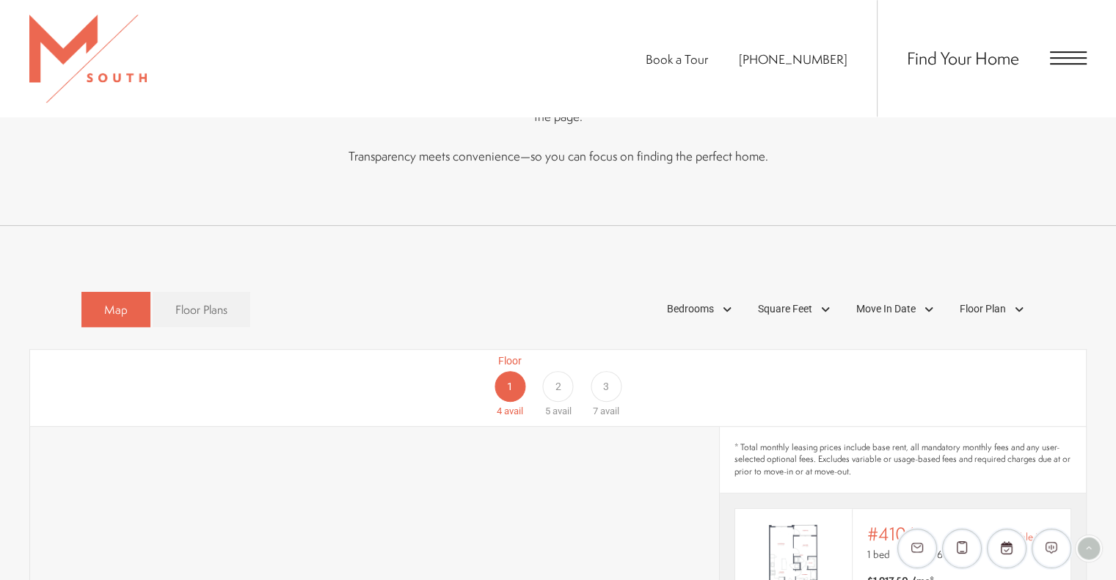
click at [560, 379] on span "2" at bounding box center [557, 386] width 6 height 15
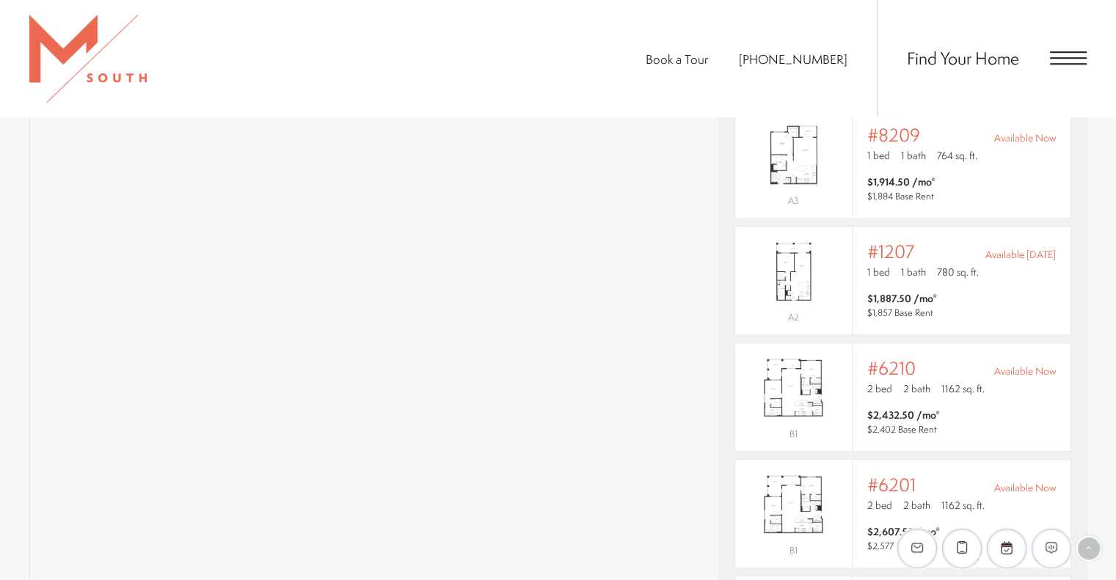
scroll to position [1110, 0]
click at [979, 407] on span "$2,432.50 /mo* $2,402 Base Rent" at bounding box center [961, 421] width 188 height 29
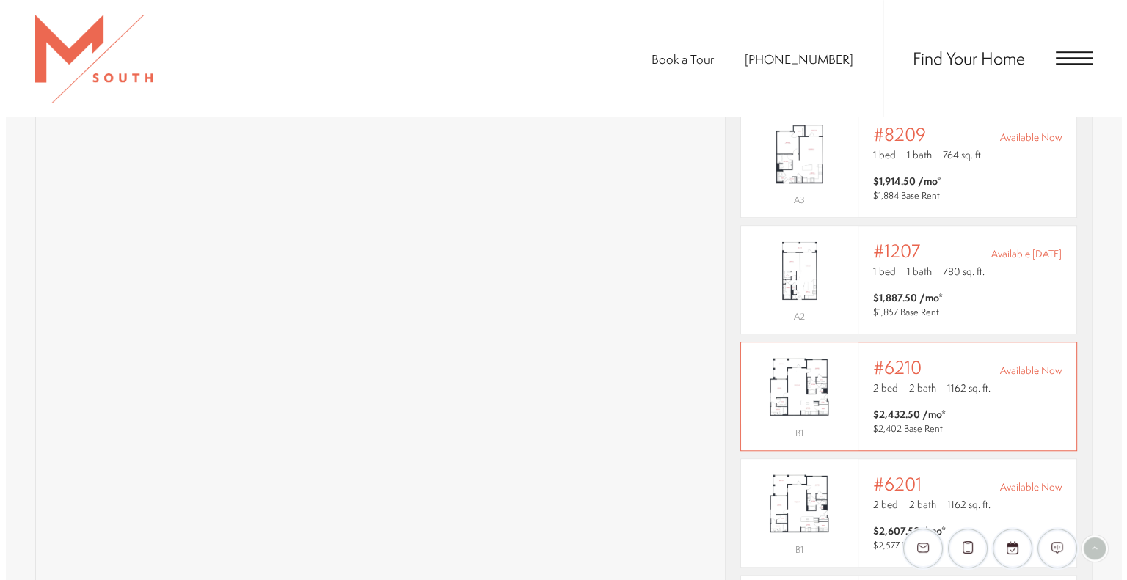
scroll to position [0, 0]
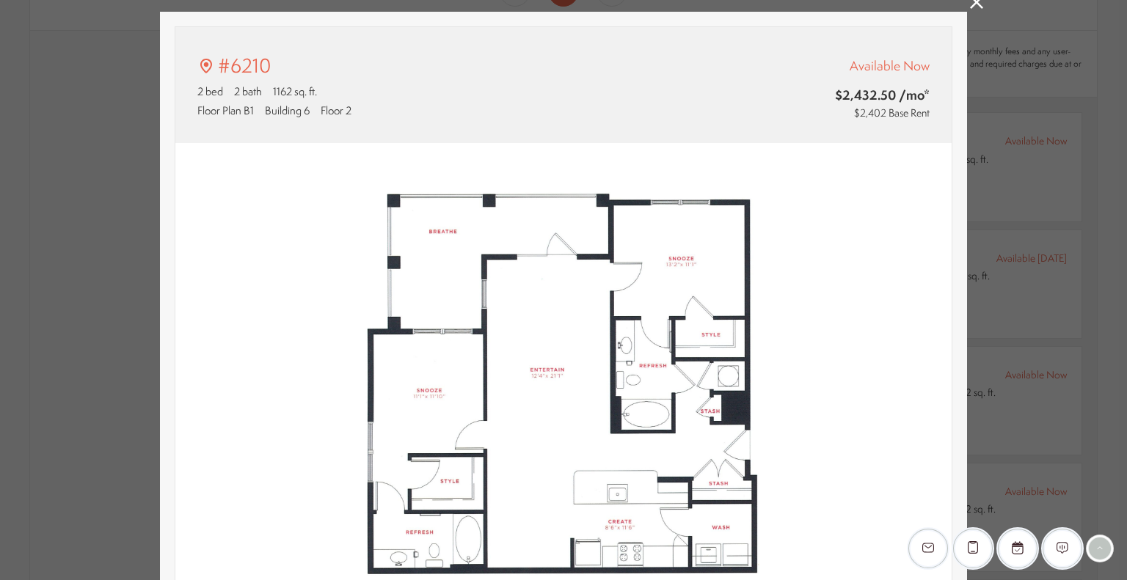
type input "**********"
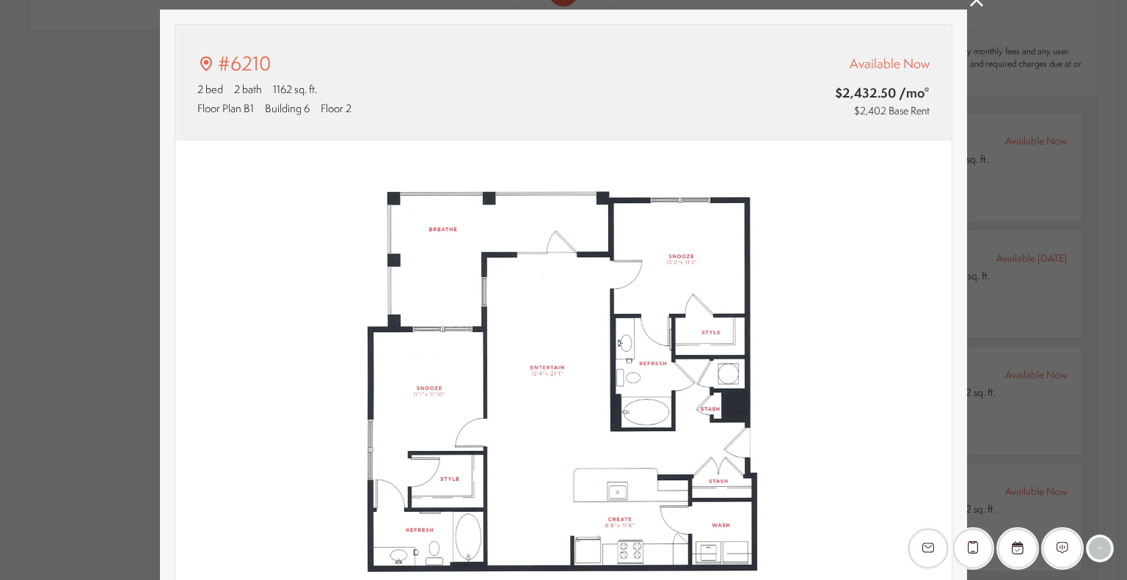
scroll to position [50, 0]
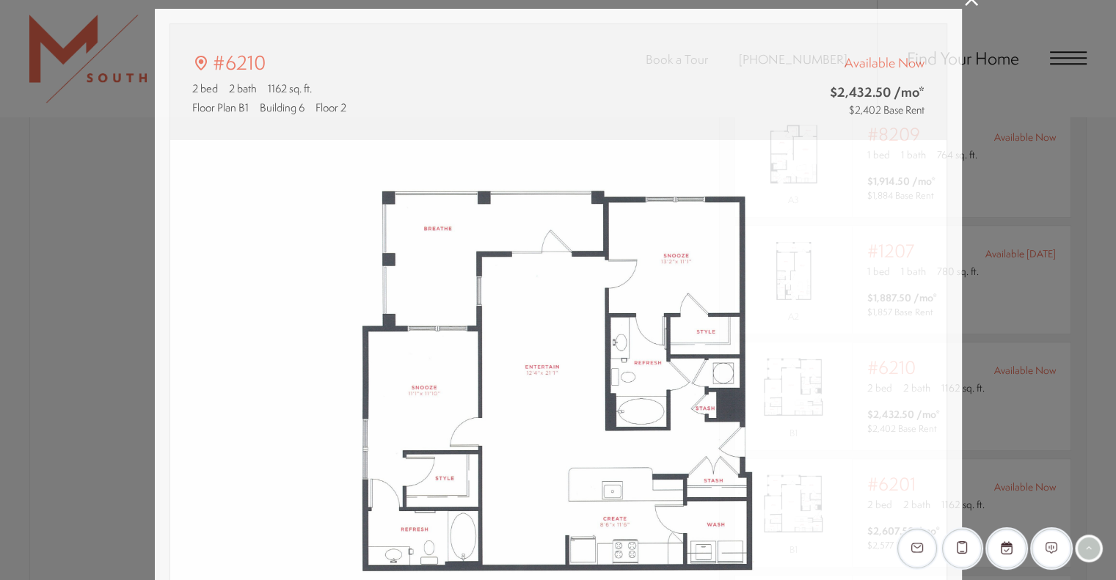
click at [1011, 207] on div "#6210 2 bed 2 bath 1162 sq. ft. Floor Plan B1 Building 6 Floor 2 Available Now …" at bounding box center [558, 290] width 1116 height 580
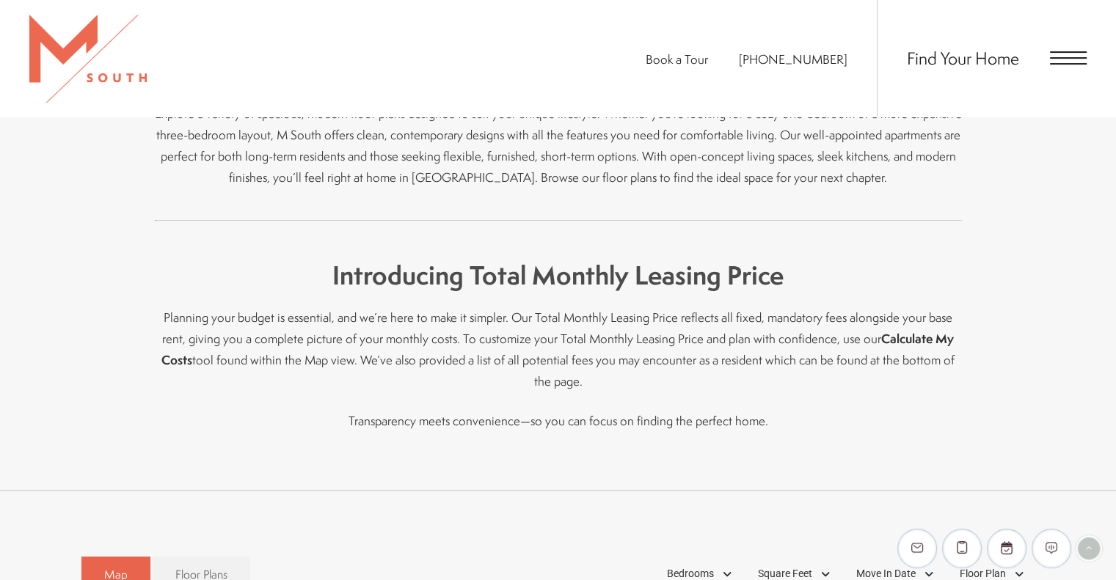
scroll to position [351, 0]
